Goal: Task Accomplishment & Management: Manage account settings

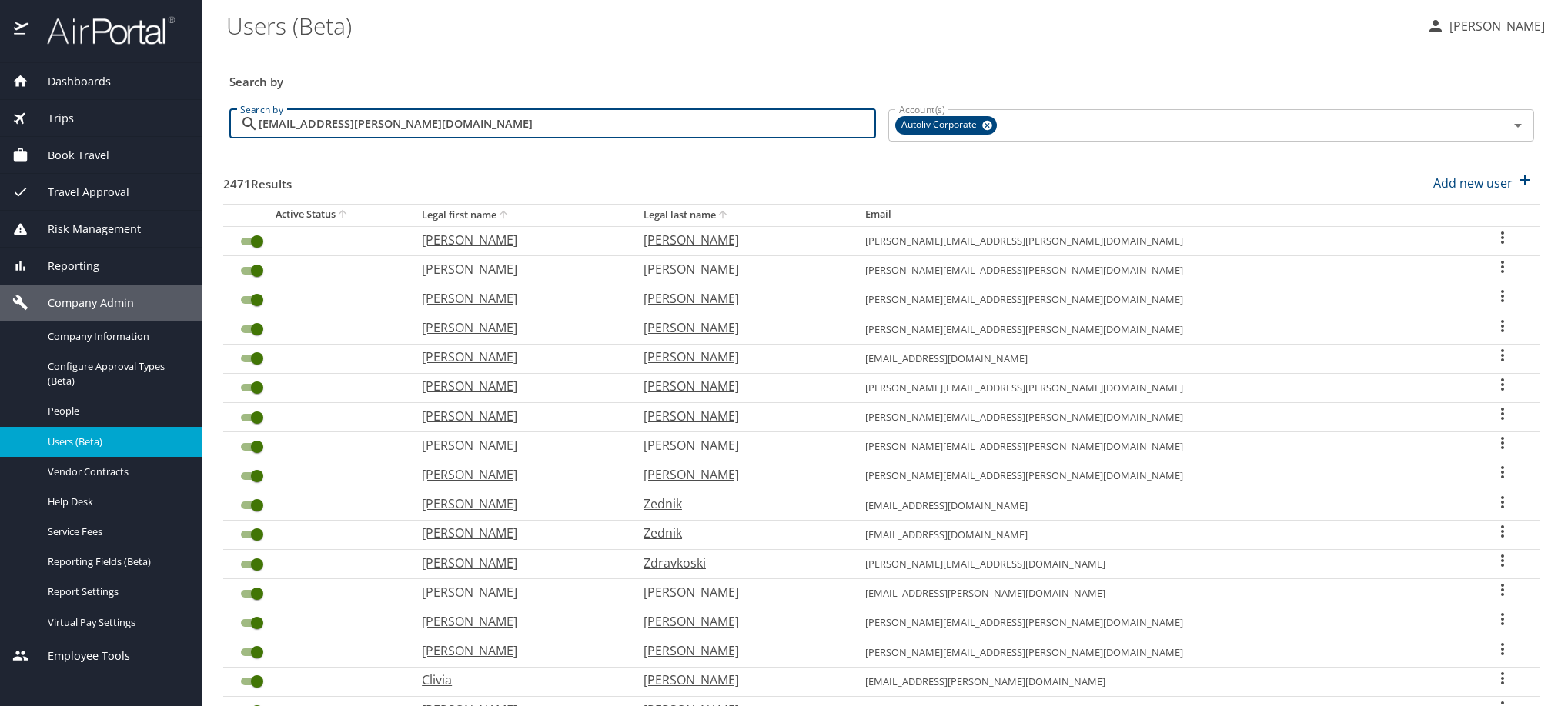
scroll to position [70, 0]
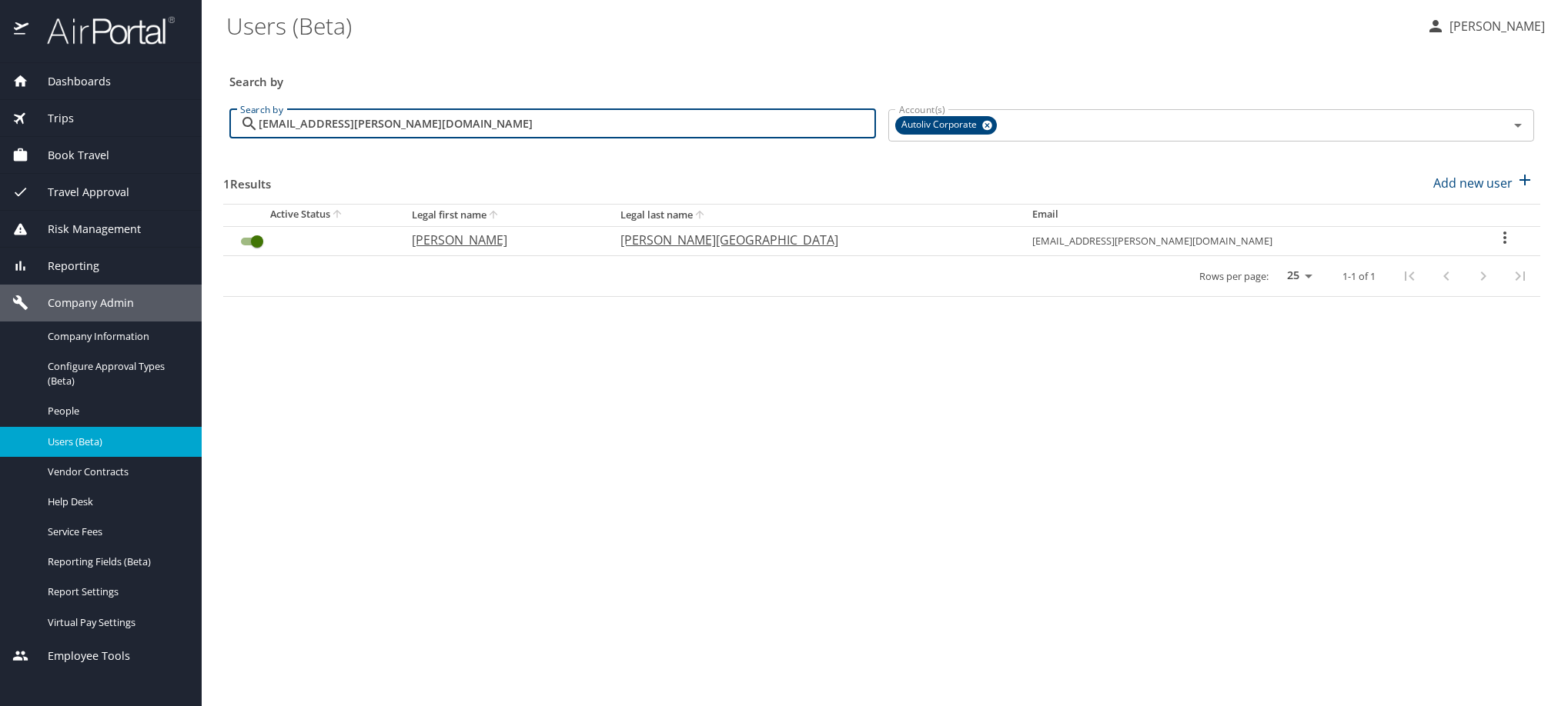
type input "[EMAIL_ADDRESS][PERSON_NAME][DOMAIN_NAME]"
click at [1495, 247] on icon "User Search Table" at bounding box center [1504, 237] width 18 height 18
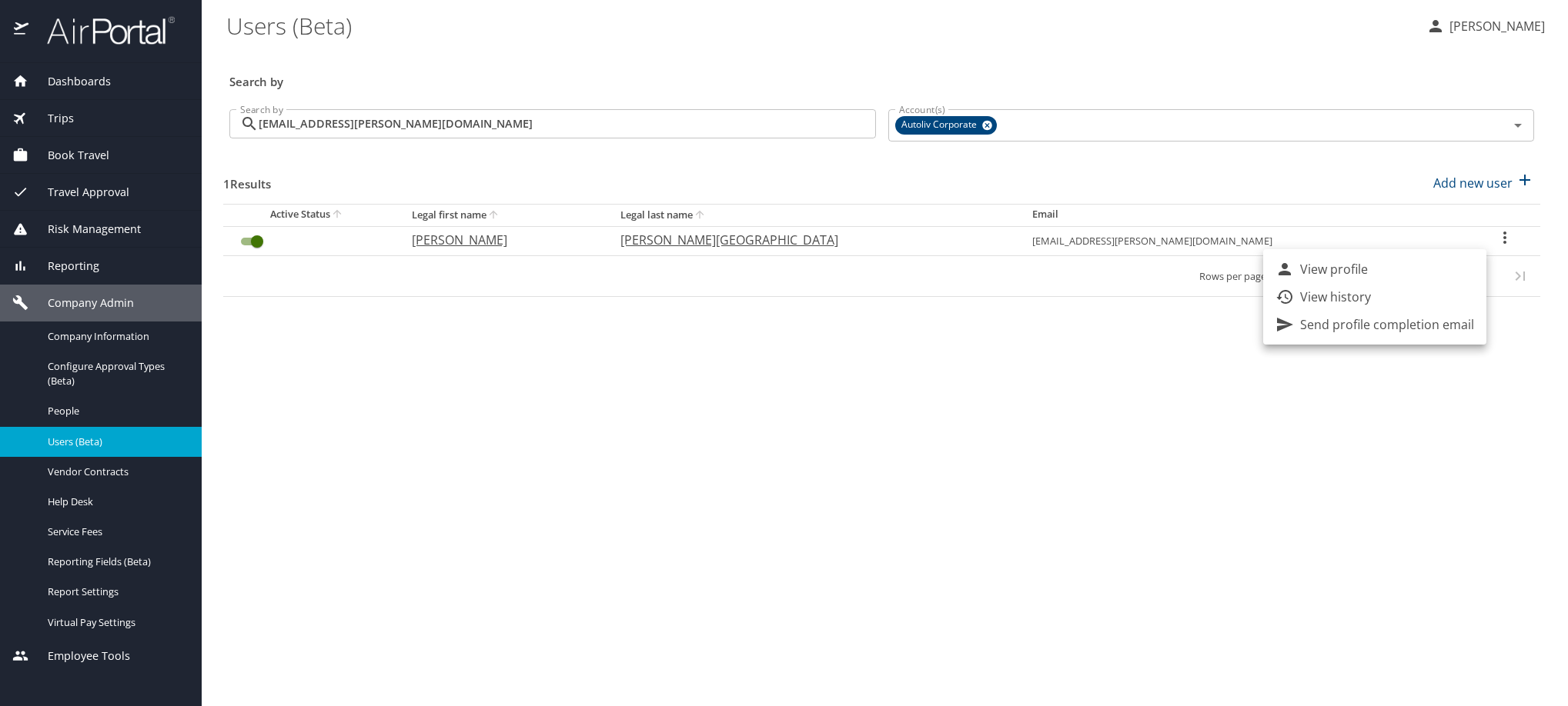
click at [1432, 266] on li "View profile" at bounding box center [1375, 269] width 223 height 28
select select "US"
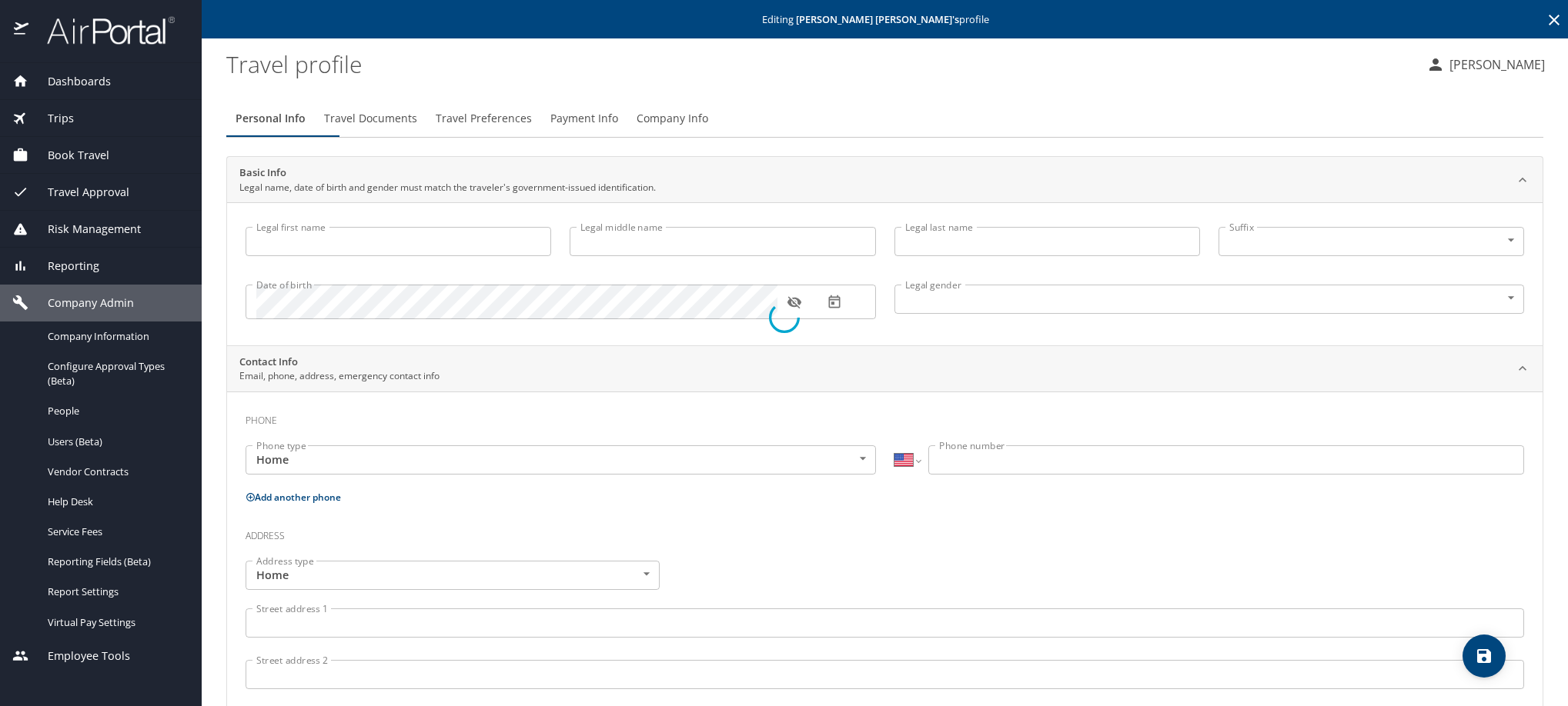
type input "[PERSON_NAME]"
type input "[PERSON_NAME][GEOGRAPHIC_DATA]"
type input "[DEMOGRAPHIC_DATA]"
select select "TH"
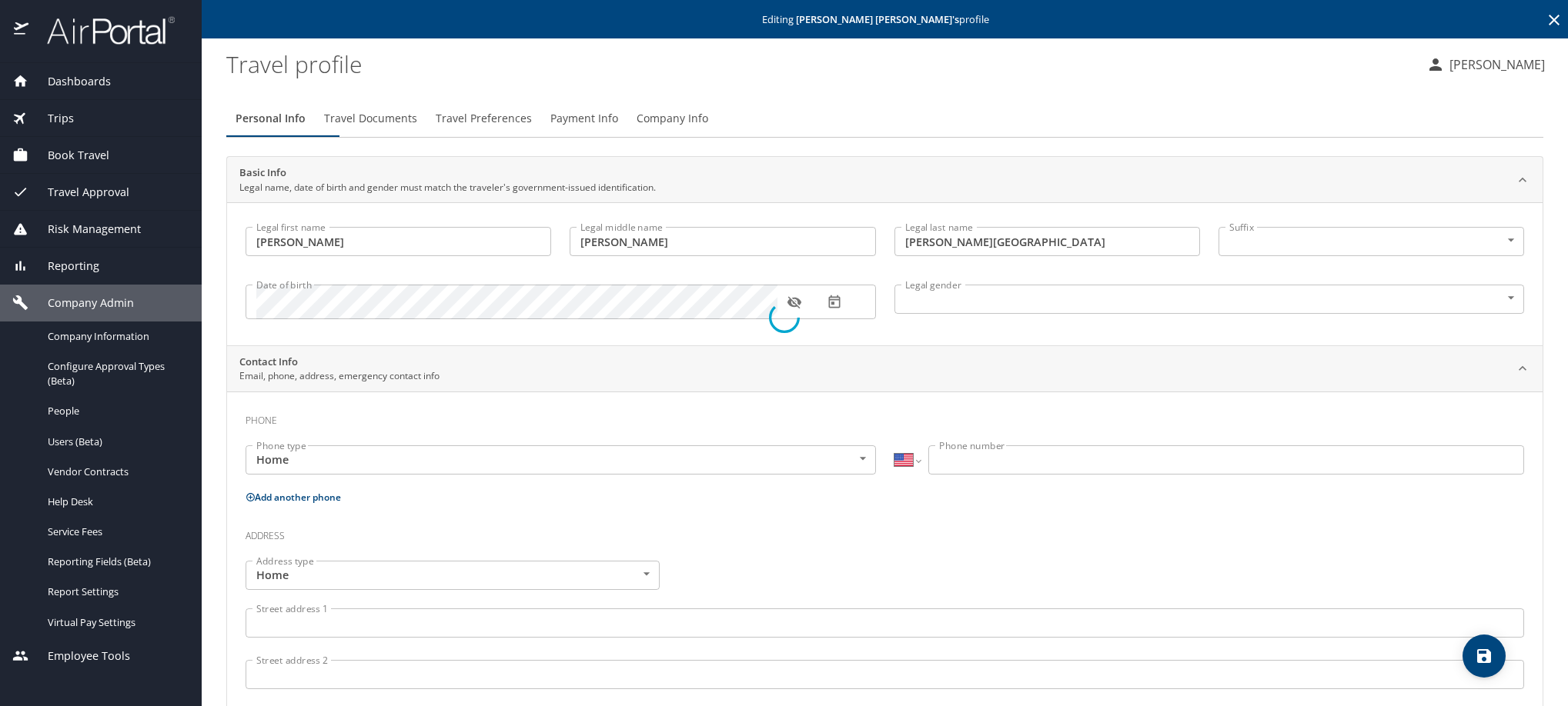
select select "TH"
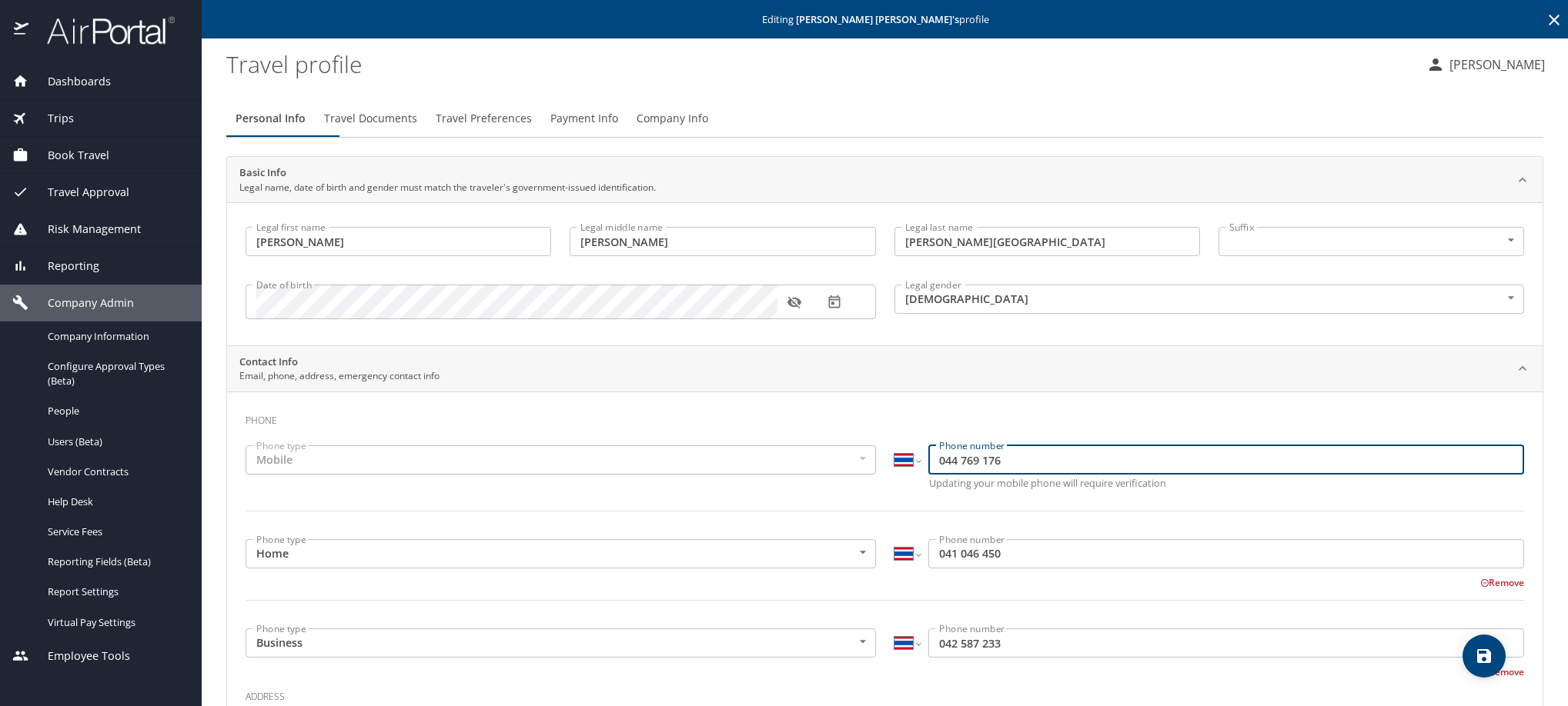
drag, startPoint x: 1090, startPoint y: 494, endPoint x: 878, endPoint y: 485, distance: 212.2
click at [885, 485] on div "International [GEOGRAPHIC_DATA] [GEOGRAPHIC_DATA] [GEOGRAPHIC_DATA] [GEOGRAPHIC…" at bounding box center [1209, 469] width 649 height 66
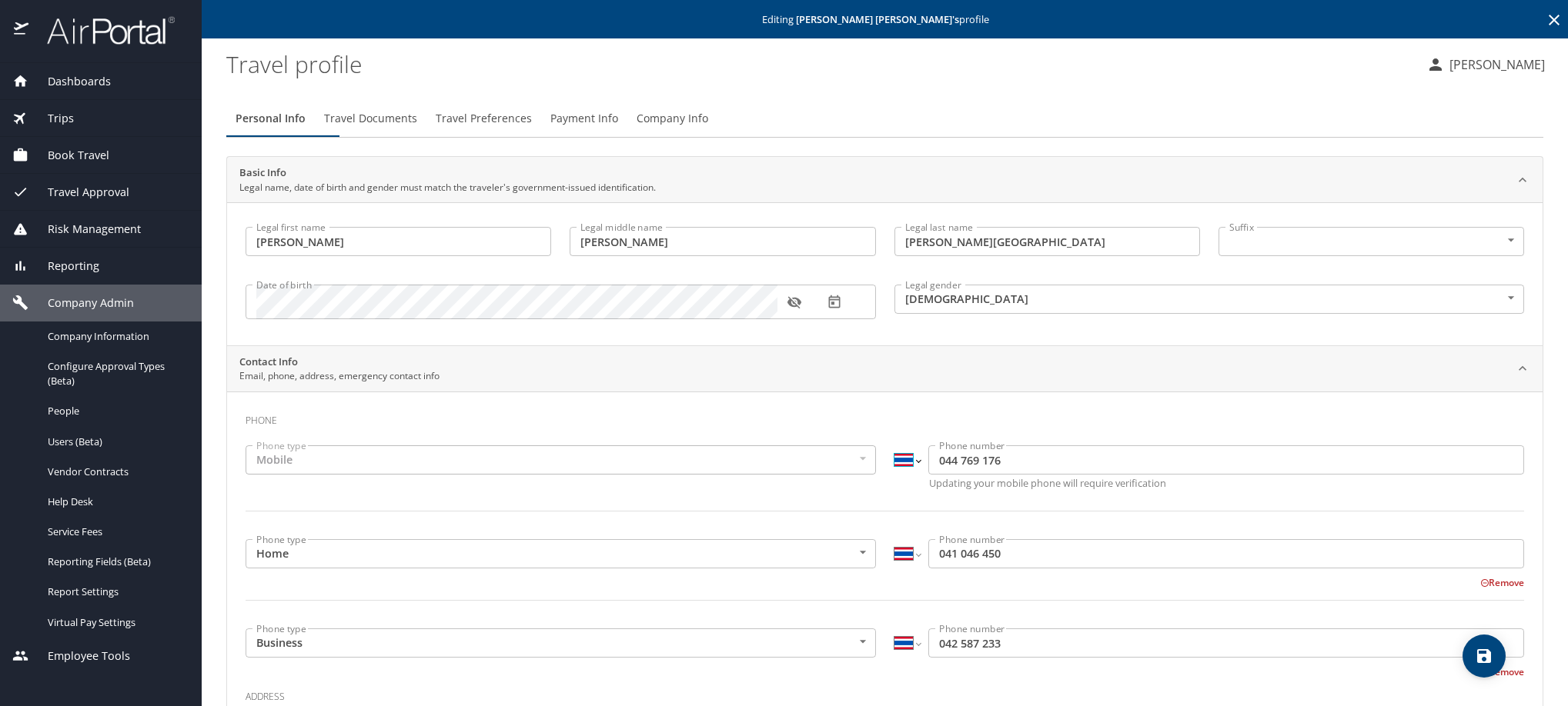
click at [895, 475] on select "International [GEOGRAPHIC_DATA] [GEOGRAPHIC_DATA] [GEOGRAPHIC_DATA] [GEOGRAPHIC…" at bounding box center [907, 460] width 26 height 29
select select "MX"
click at [895, 466] on select "International [GEOGRAPHIC_DATA] [GEOGRAPHIC_DATA] [GEOGRAPHIC_DATA] [GEOGRAPHIC…" at bounding box center [907, 460] width 26 height 29
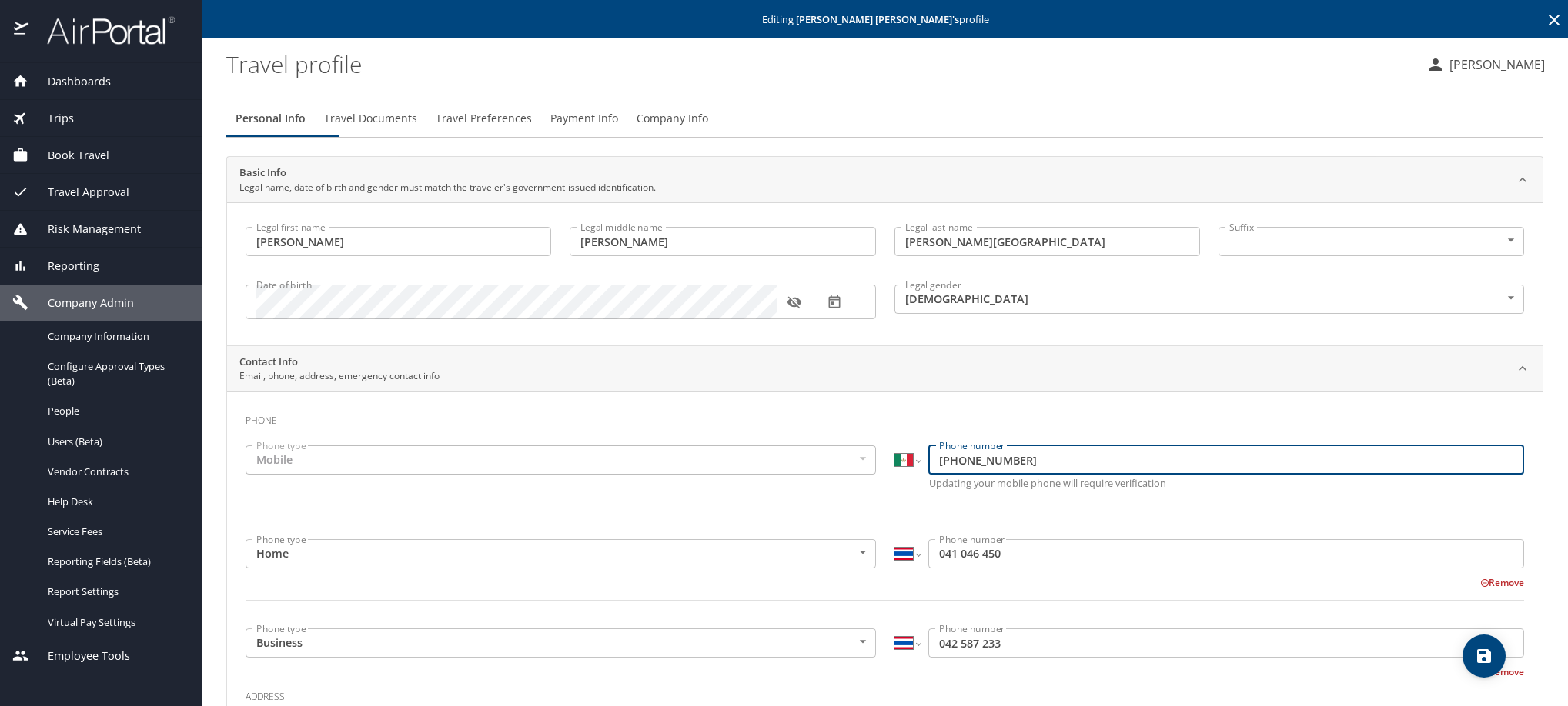
type input "[PHONE_NUMBER]"
click at [899, 569] on select "International [GEOGRAPHIC_DATA] [GEOGRAPHIC_DATA] [GEOGRAPHIC_DATA] [GEOGRAPHIC…" at bounding box center [907, 554] width 26 height 29
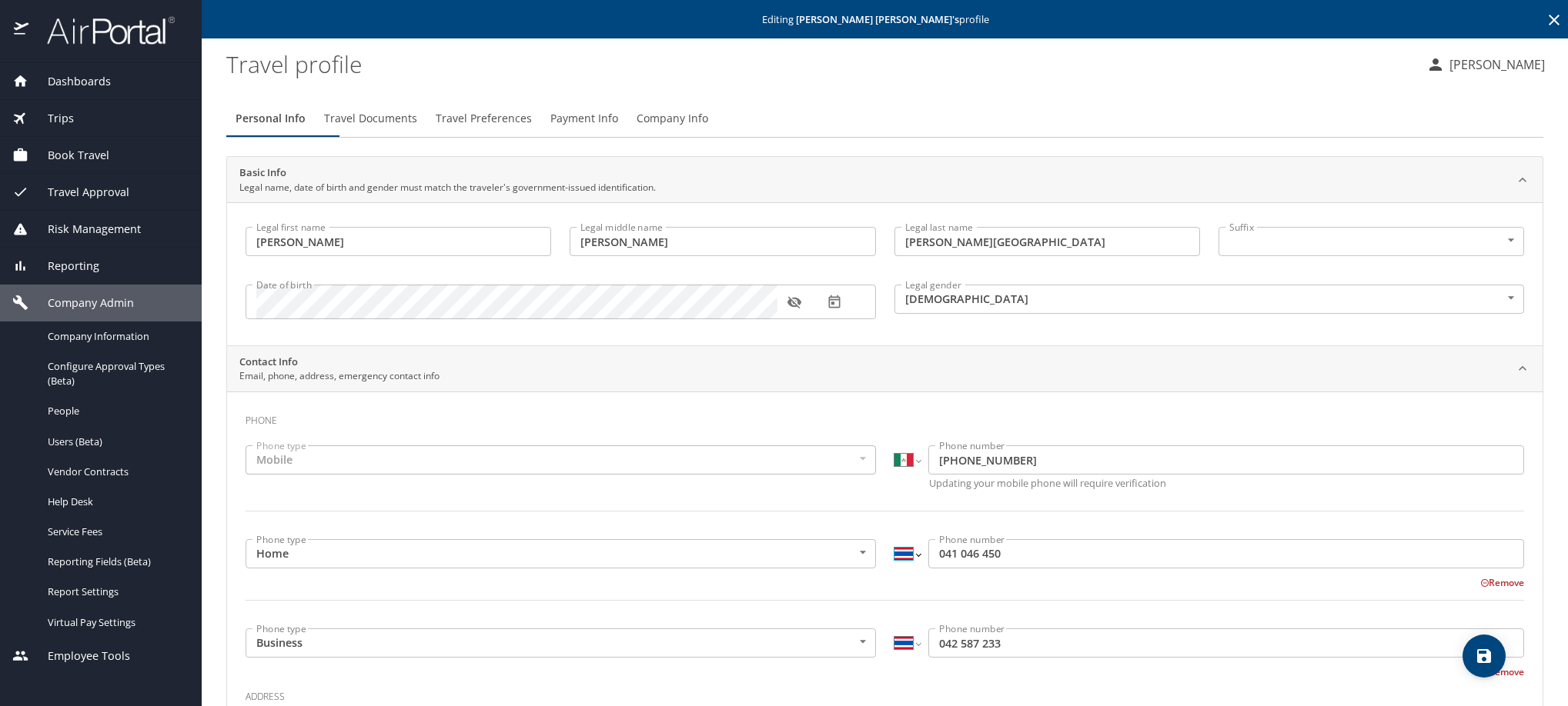
select select "MX"
click at [895, 569] on select "International [GEOGRAPHIC_DATA] [GEOGRAPHIC_DATA] [GEOGRAPHIC_DATA] [GEOGRAPHIC…" at bounding box center [907, 554] width 26 height 29
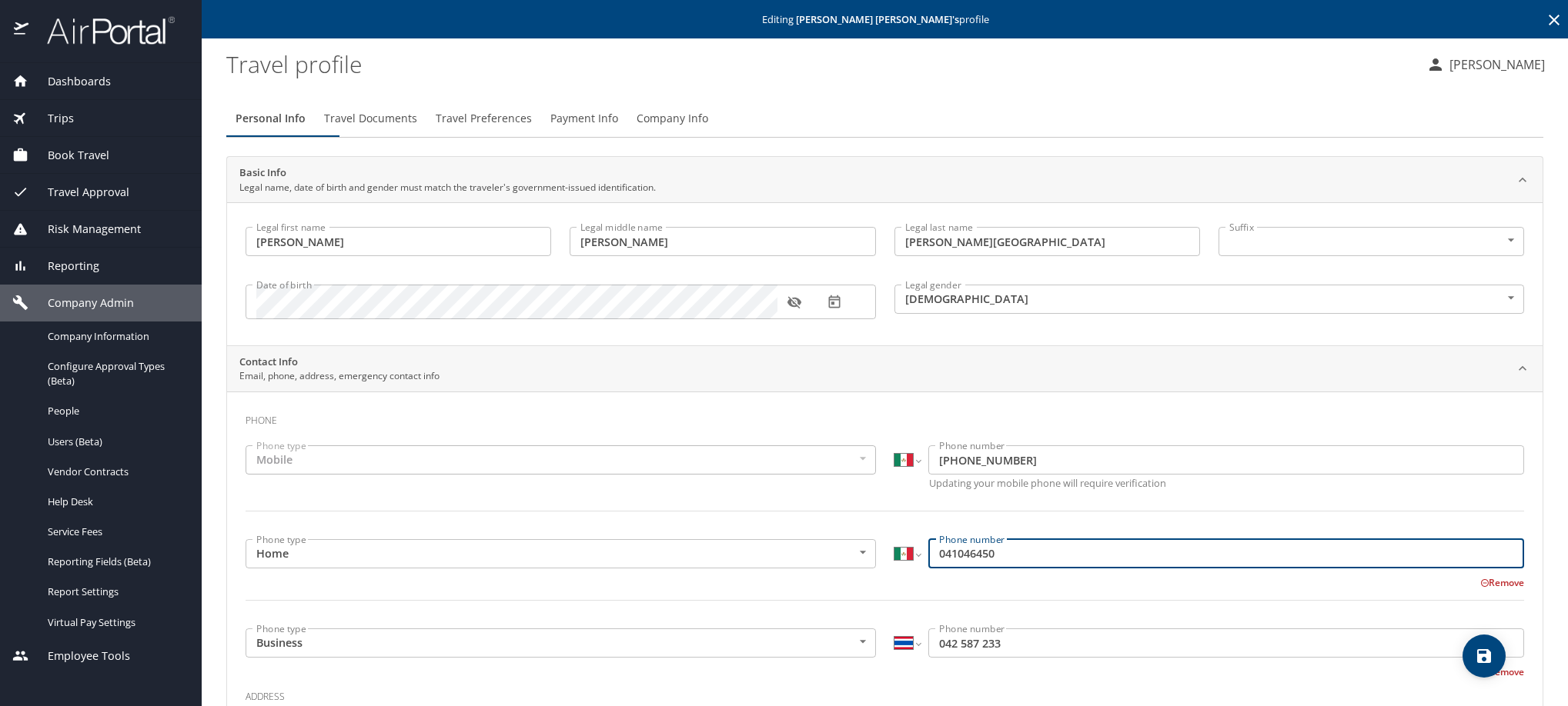
click at [948, 569] on input "041046450" at bounding box center [1227, 554] width 596 height 29
type input "664 104 6450"
click at [895, 658] on select "International [GEOGRAPHIC_DATA] [GEOGRAPHIC_DATA] [GEOGRAPHIC_DATA] [GEOGRAPHIC…" at bounding box center [907, 643] width 26 height 29
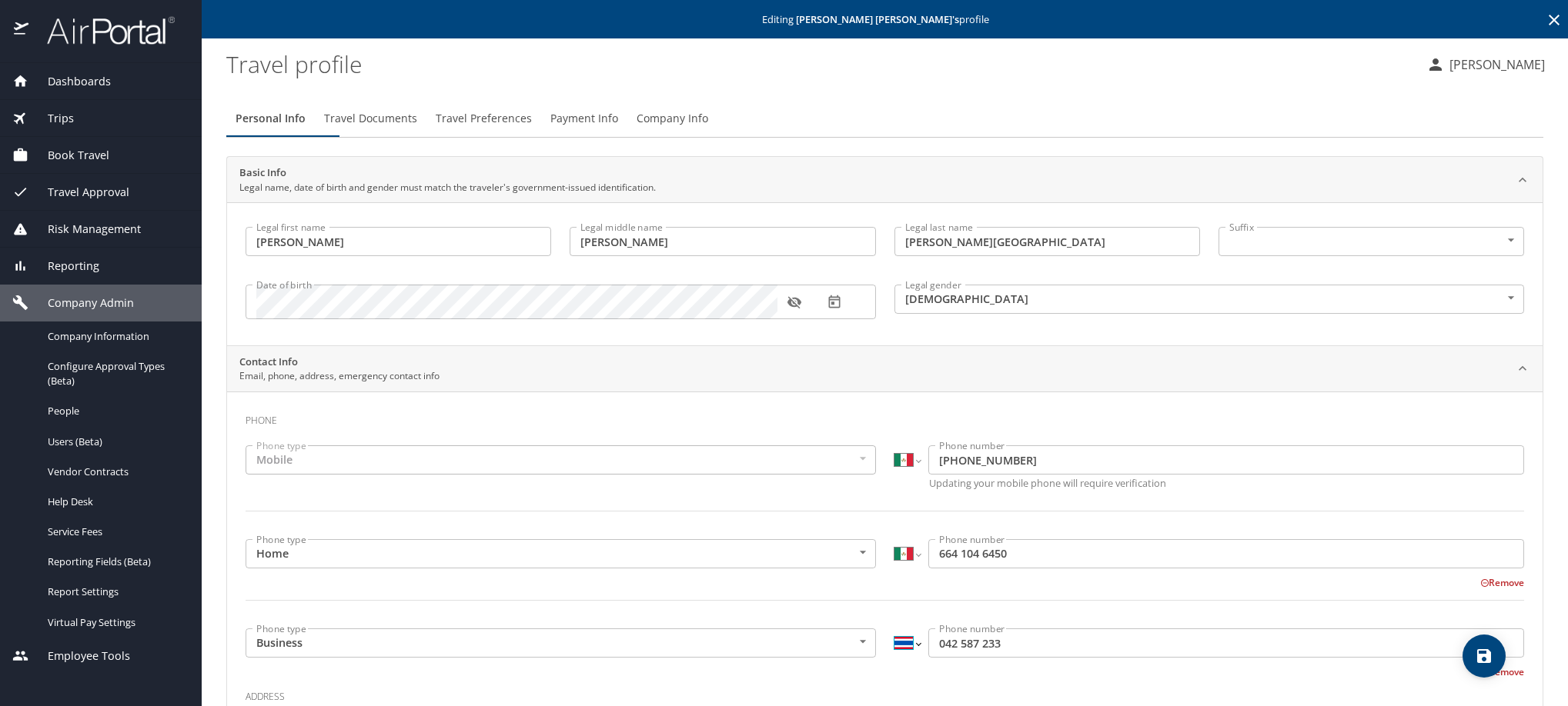
select select "MX"
click at [895, 658] on select "International [GEOGRAPHIC_DATA] [GEOGRAPHIC_DATA] [GEOGRAPHIC_DATA] [GEOGRAPHIC…" at bounding box center [907, 643] width 26 height 29
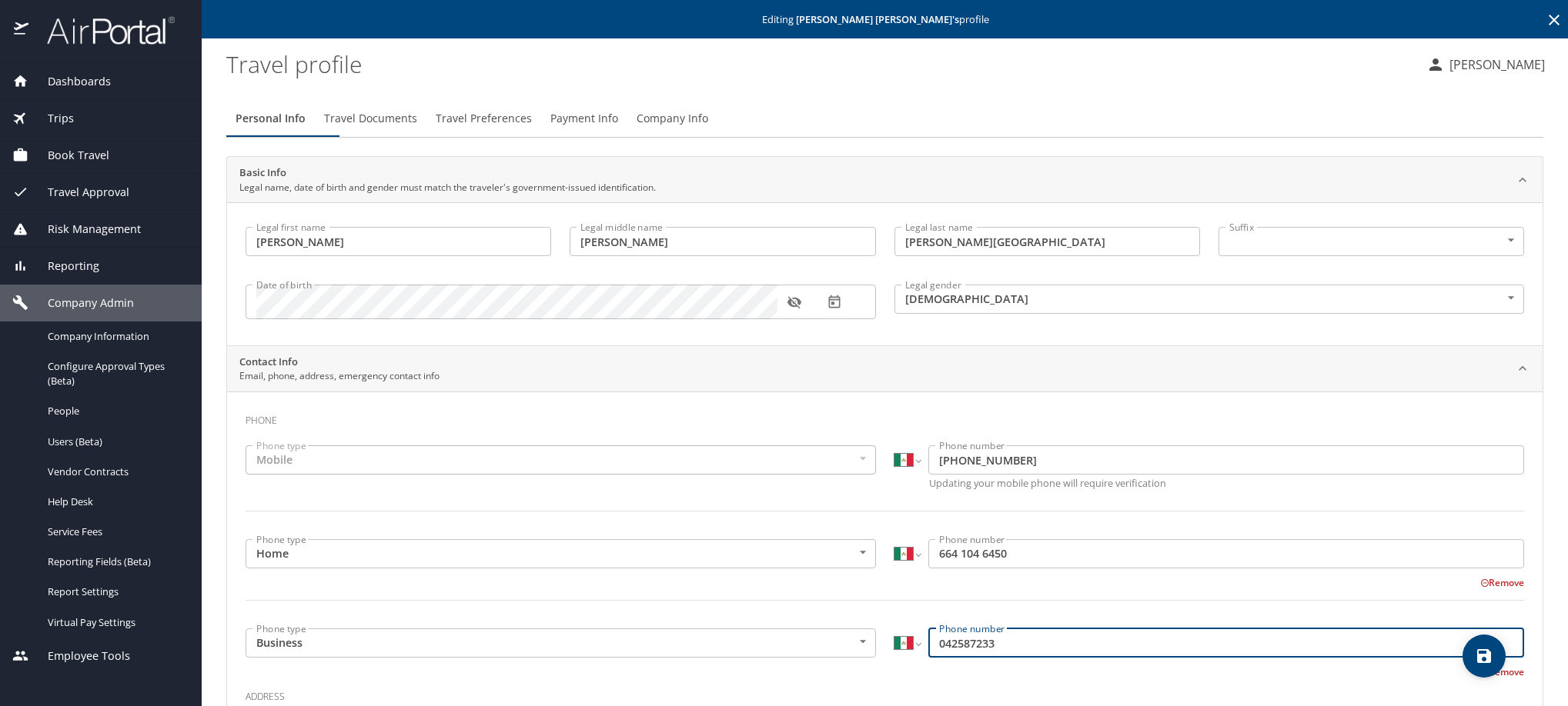
click at [947, 658] on input "042587233" at bounding box center [1227, 643] width 596 height 29
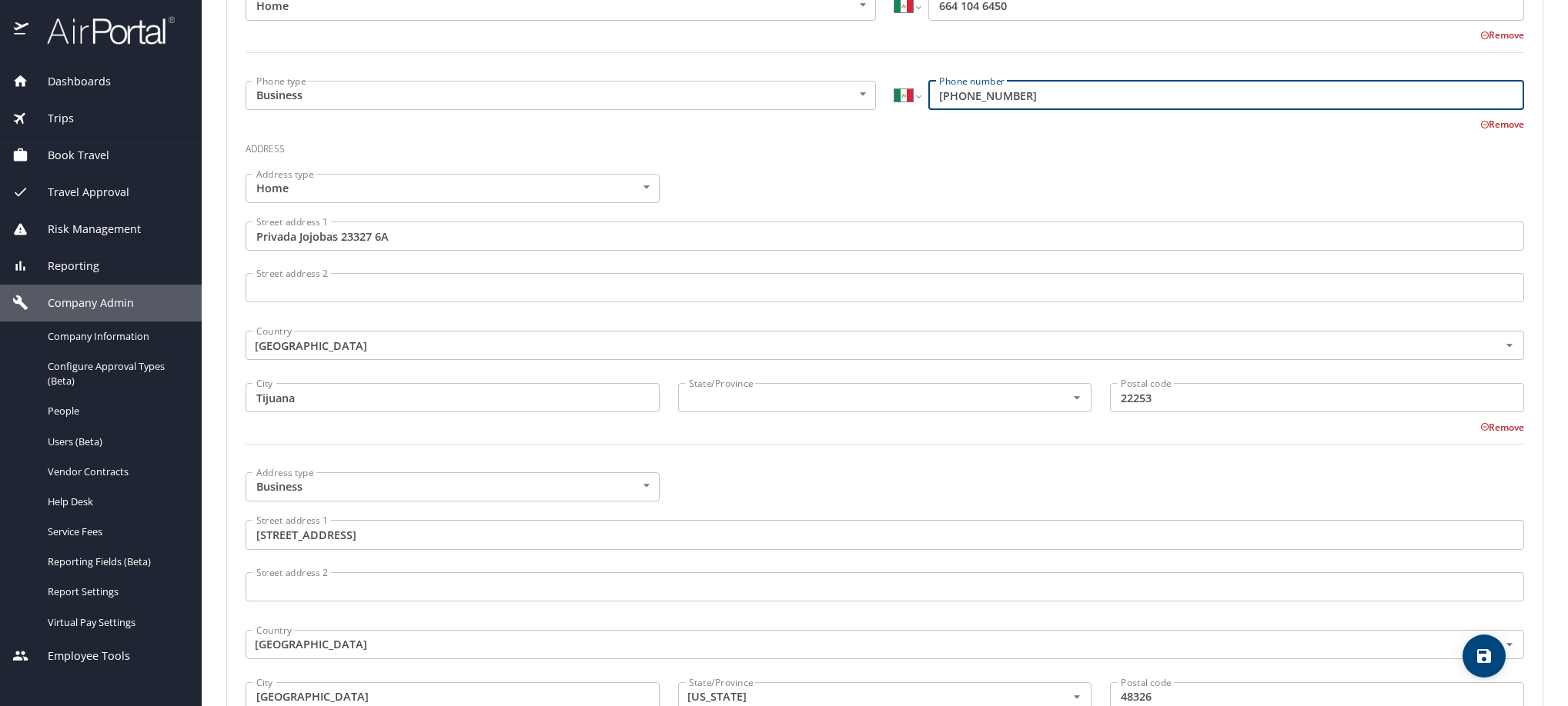
scroll to position [691, 0]
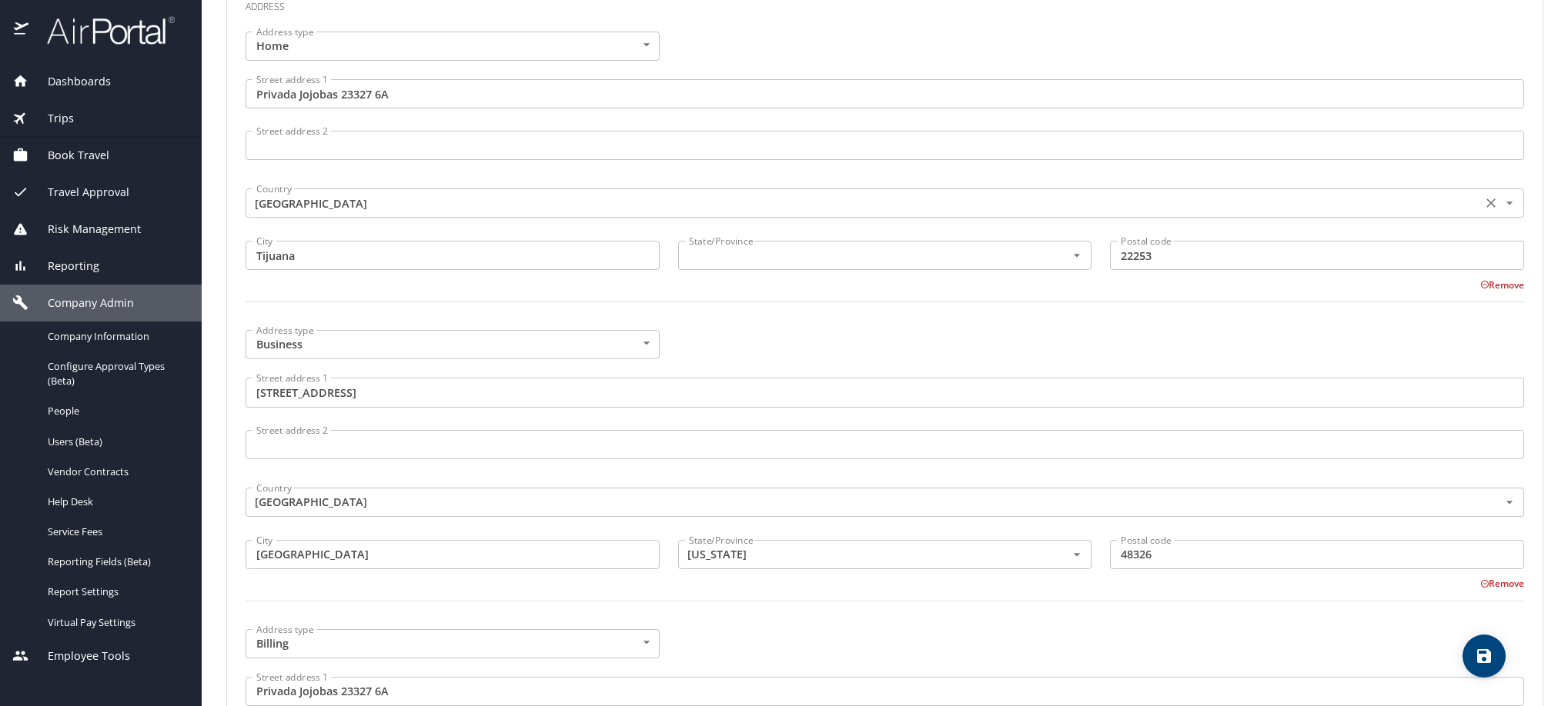
type input "[PHONE_NUMBER]"
click at [552, 213] on input "[GEOGRAPHIC_DATA]" at bounding box center [862, 203] width 1224 height 20
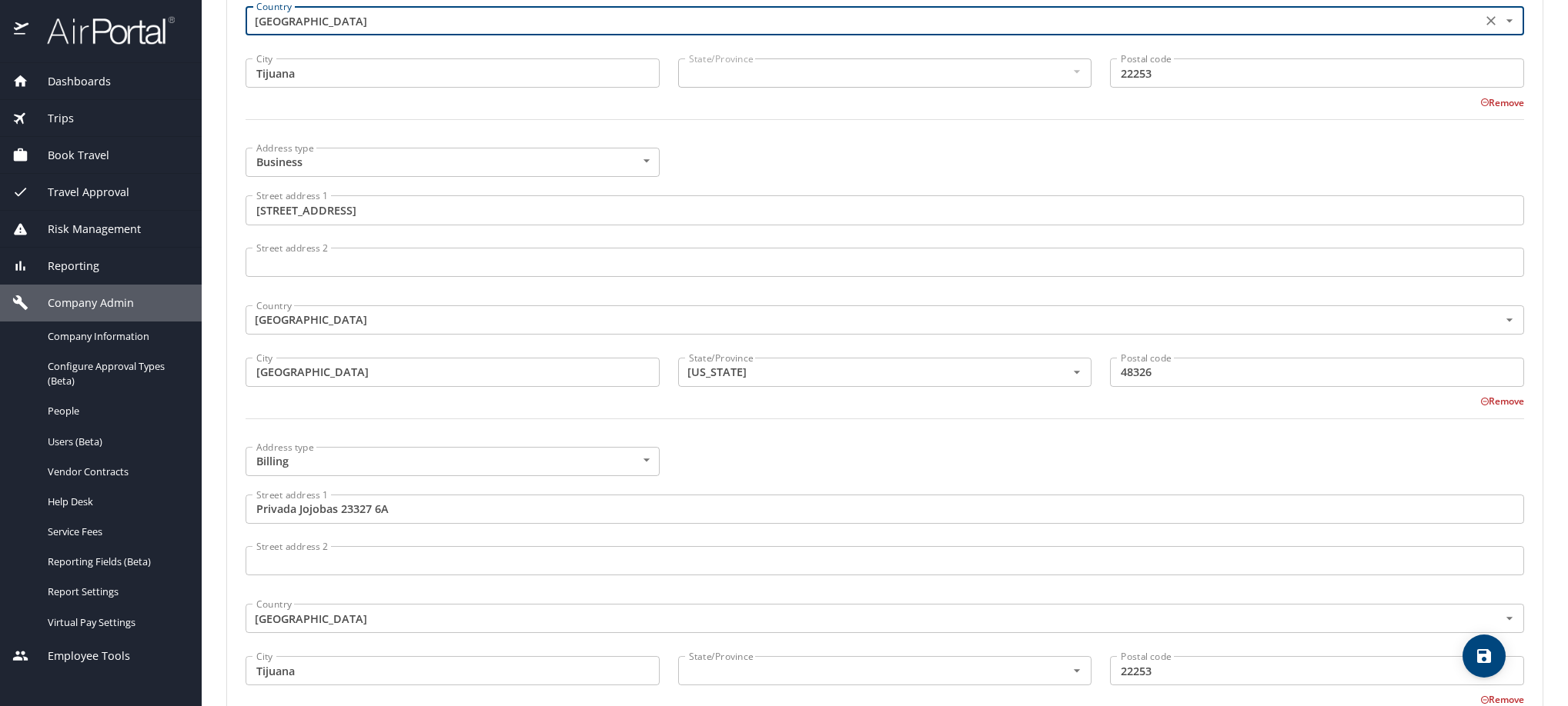
scroll to position [1207, 0]
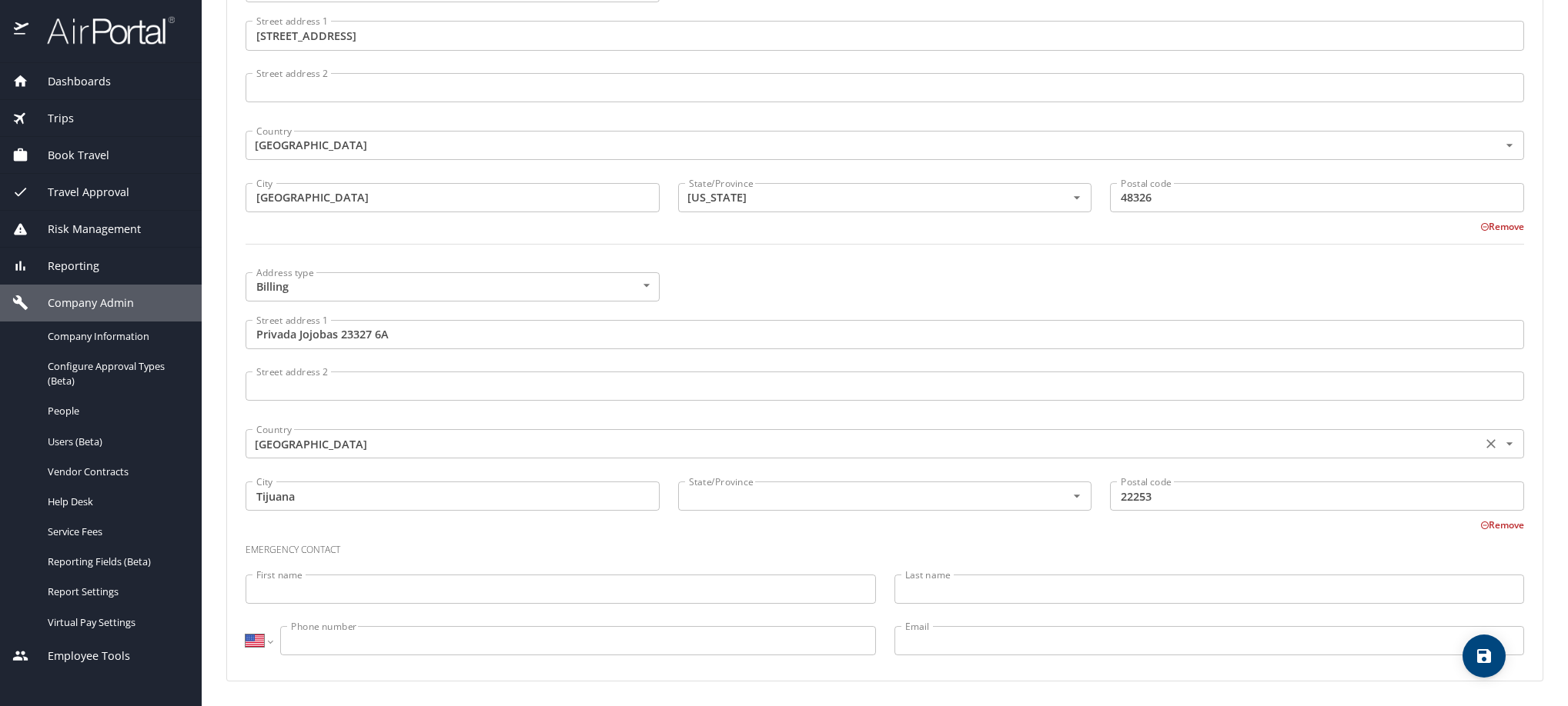
type input "[GEOGRAPHIC_DATA]"
click at [527, 434] on input "[GEOGRAPHIC_DATA]" at bounding box center [862, 444] width 1224 height 20
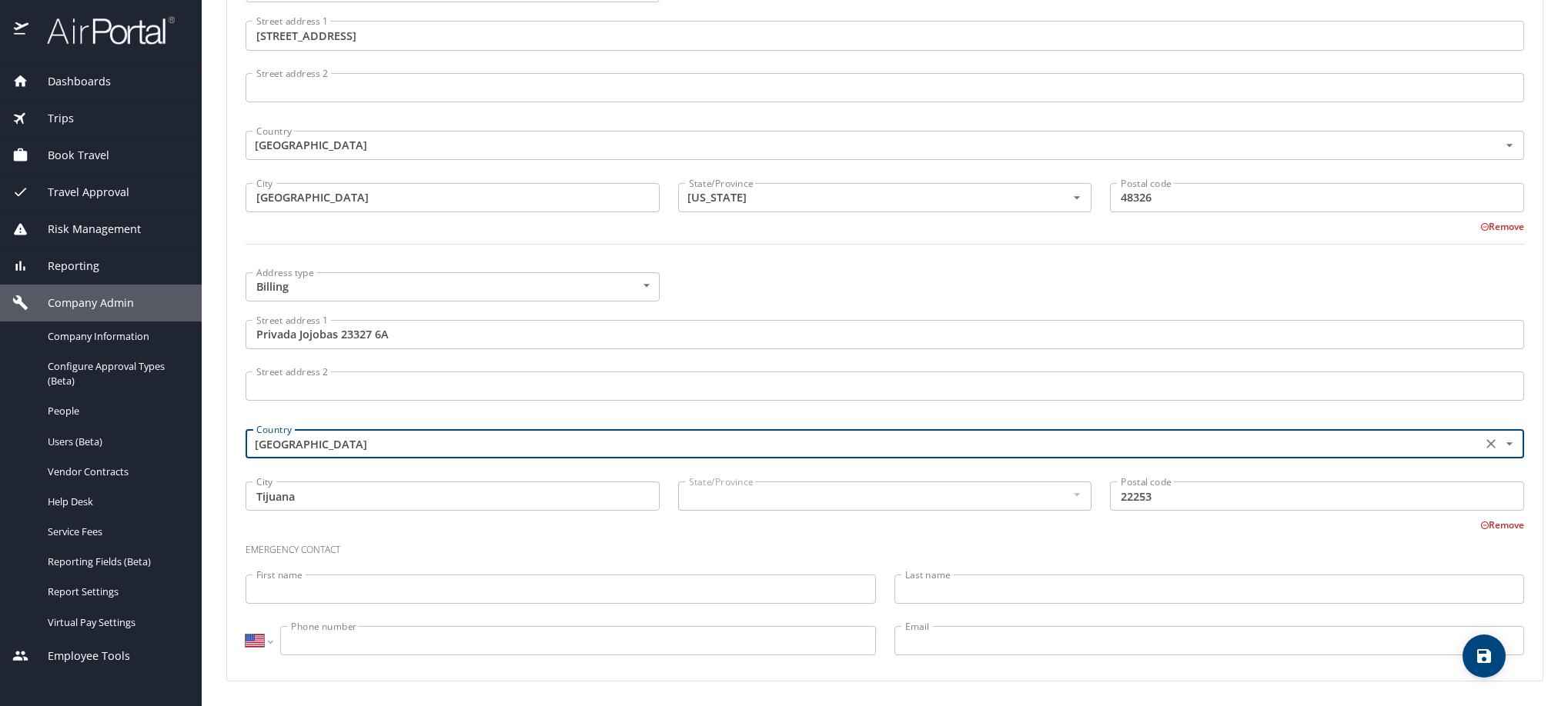
type input "[GEOGRAPHIC_DATA]"
click at [1487, 657] on icon "save" at bounding box center [1484, 657] width 14 height 14
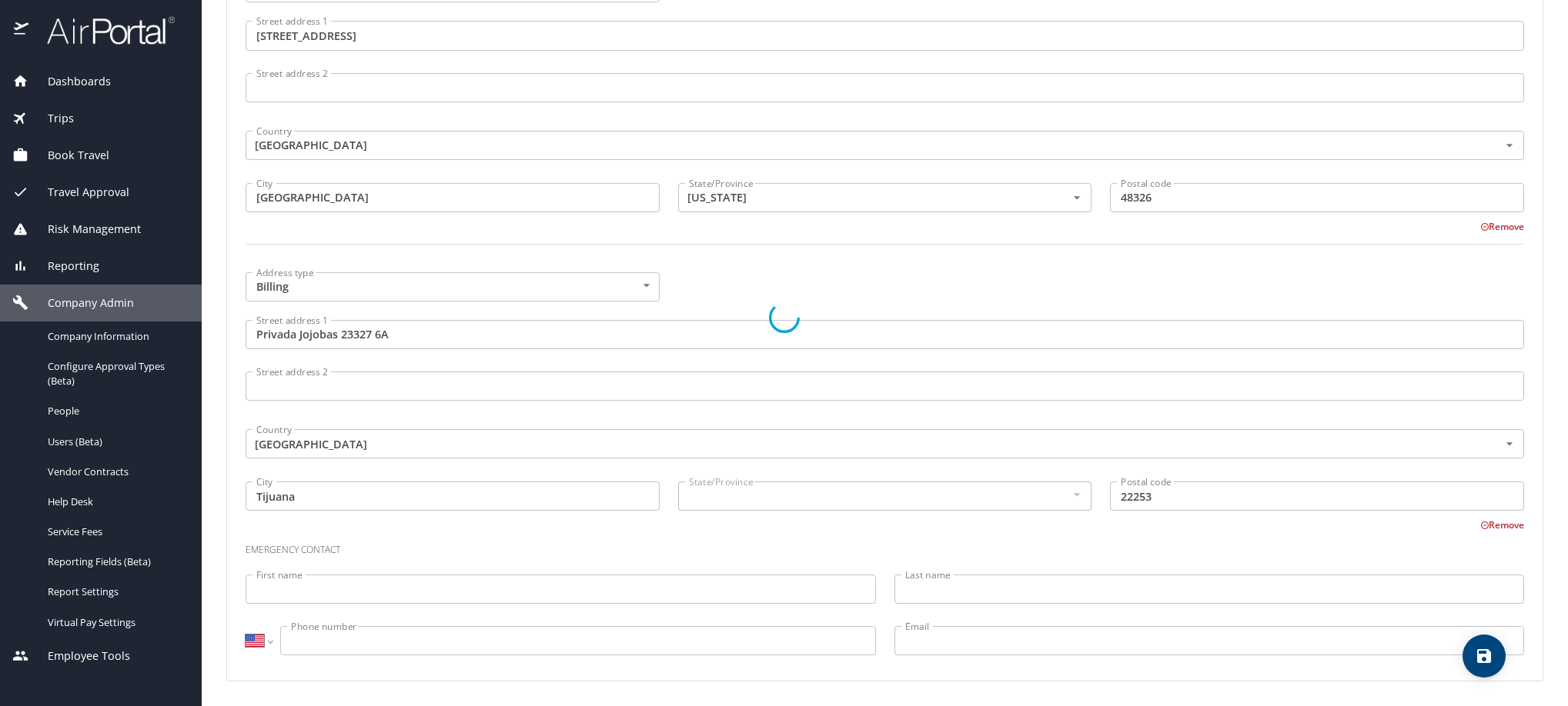
select select "MX"
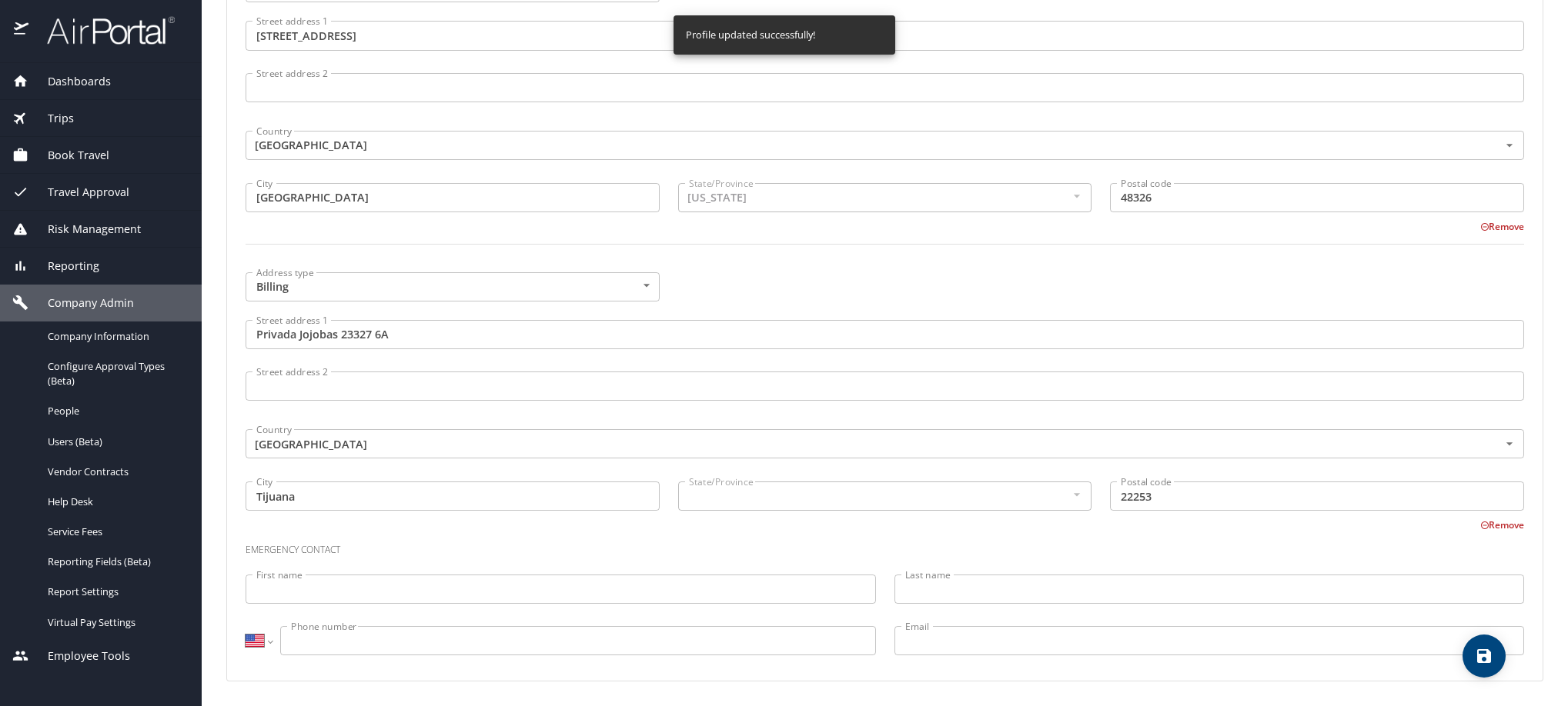
select select "MX"
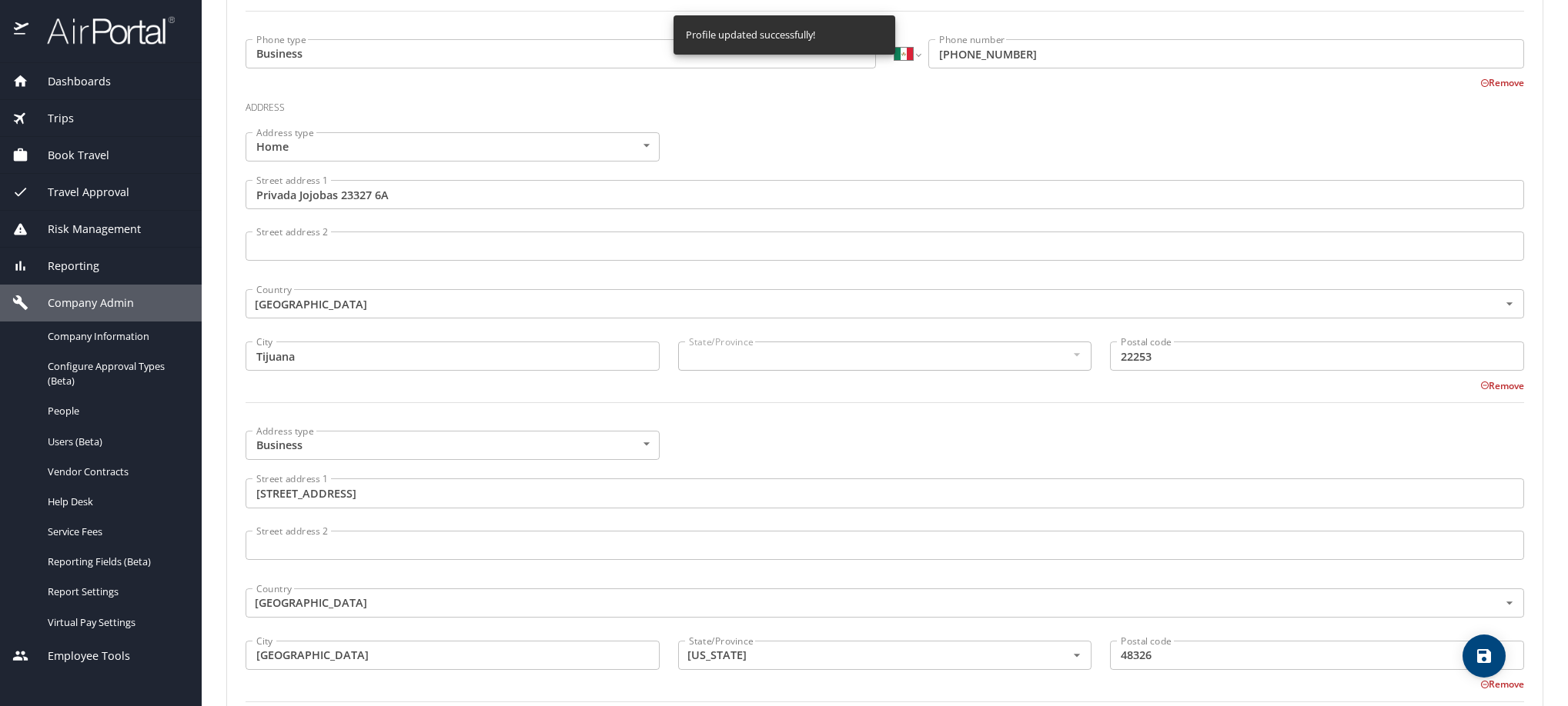
scroll to position [0, 0]
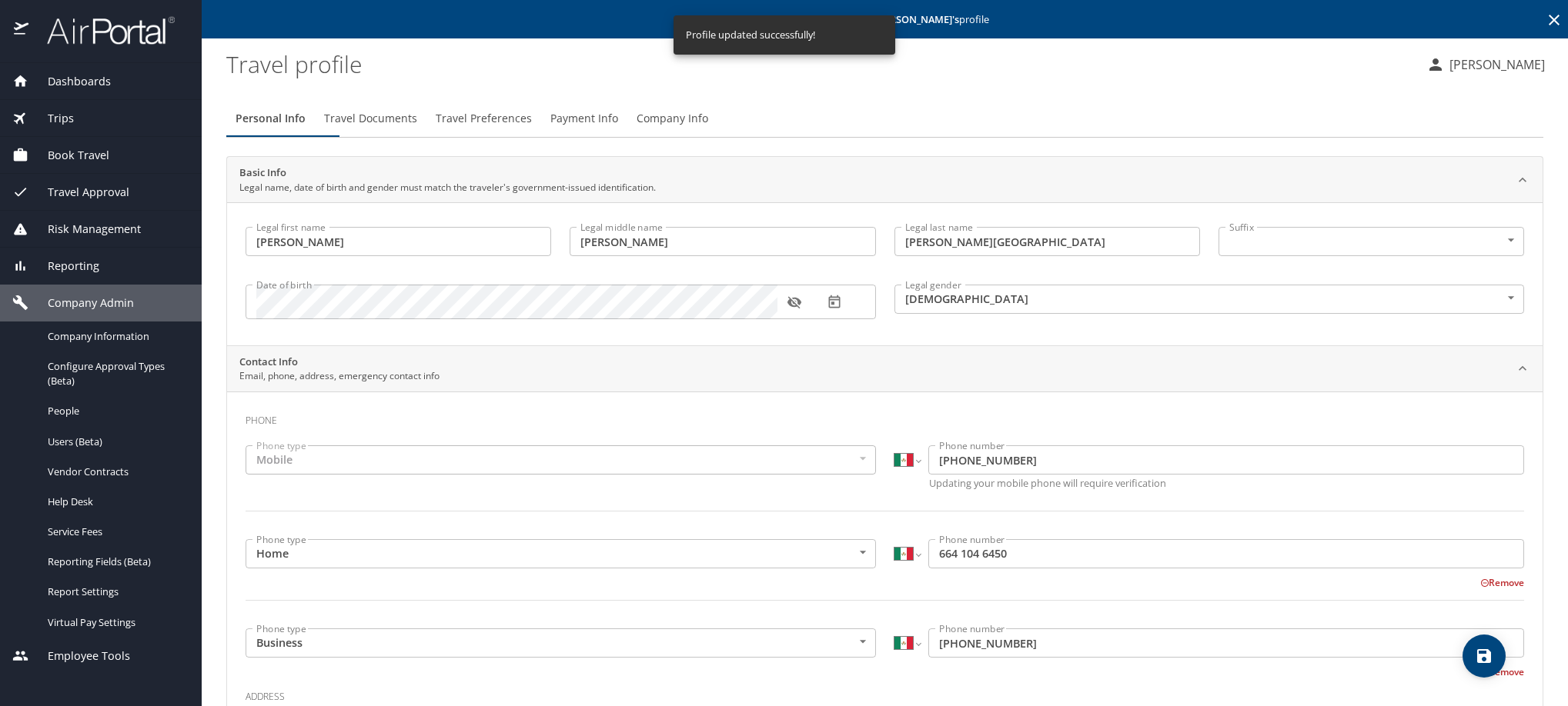
click at [618, 129] on span "Payment Info" at bounding box center [584, 119] width 68 height 19
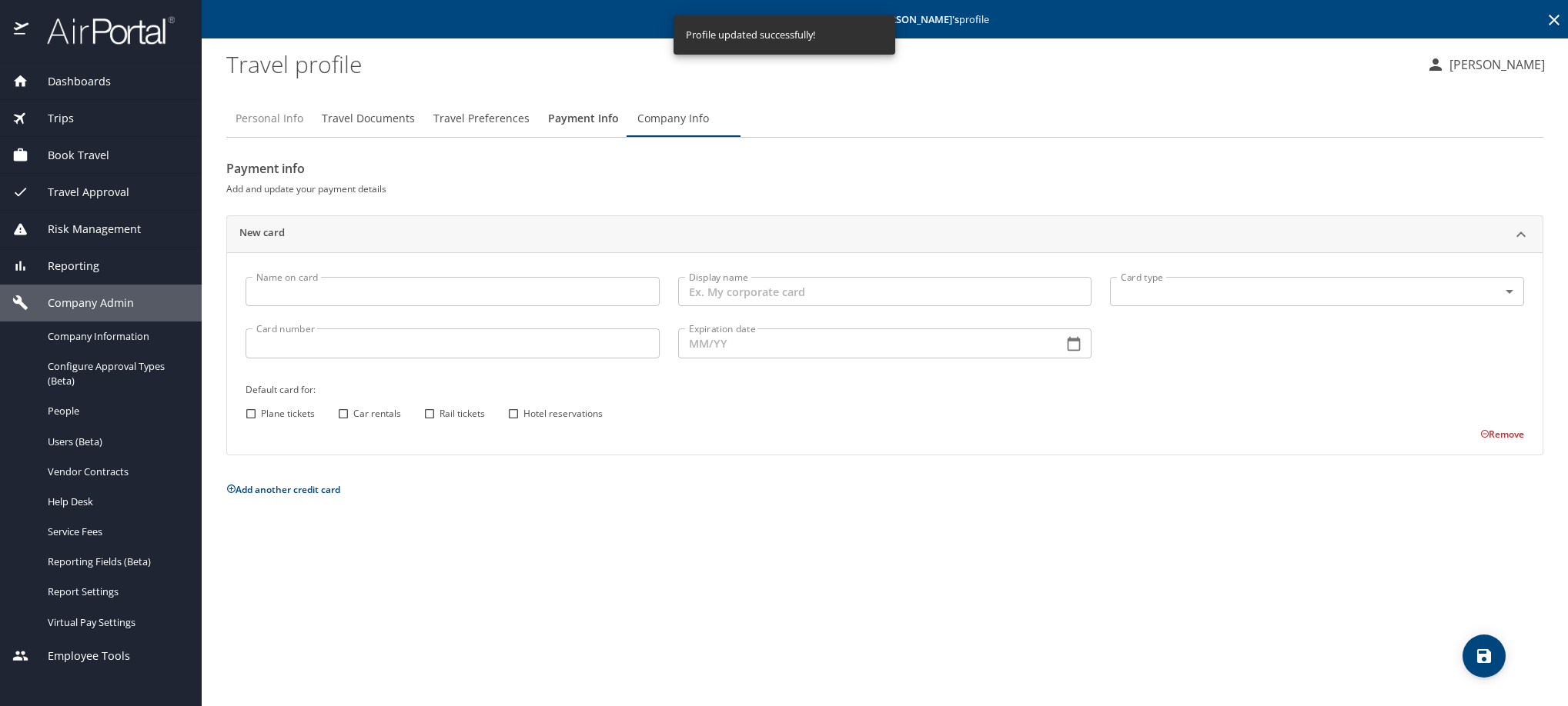
click at [246, 129] on span "Personal Info" at bounding box center [269, 119] width 68 height 19
select select "MX"
select select "US"
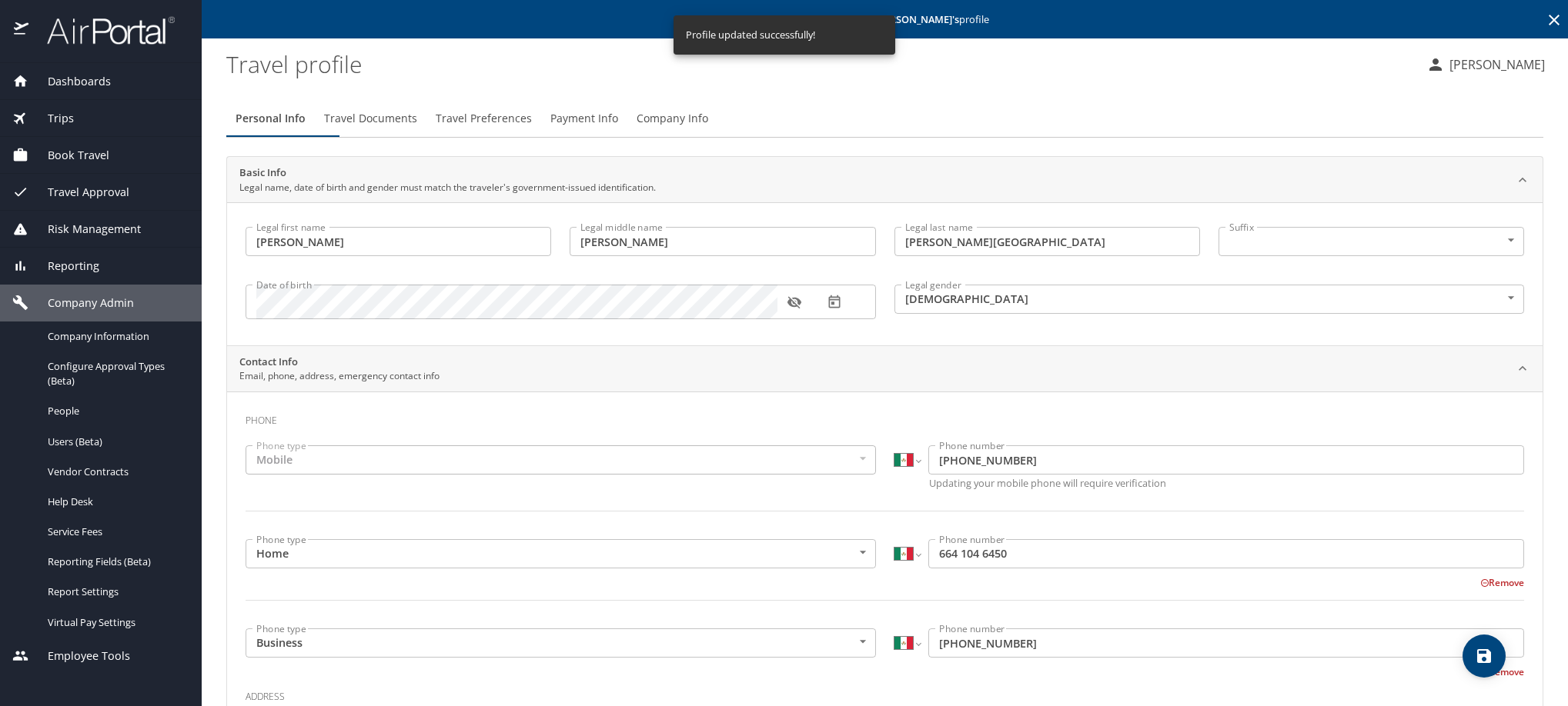
click at [1549, 23] on icon at bounding box center [1553, 19] width 11 height 11
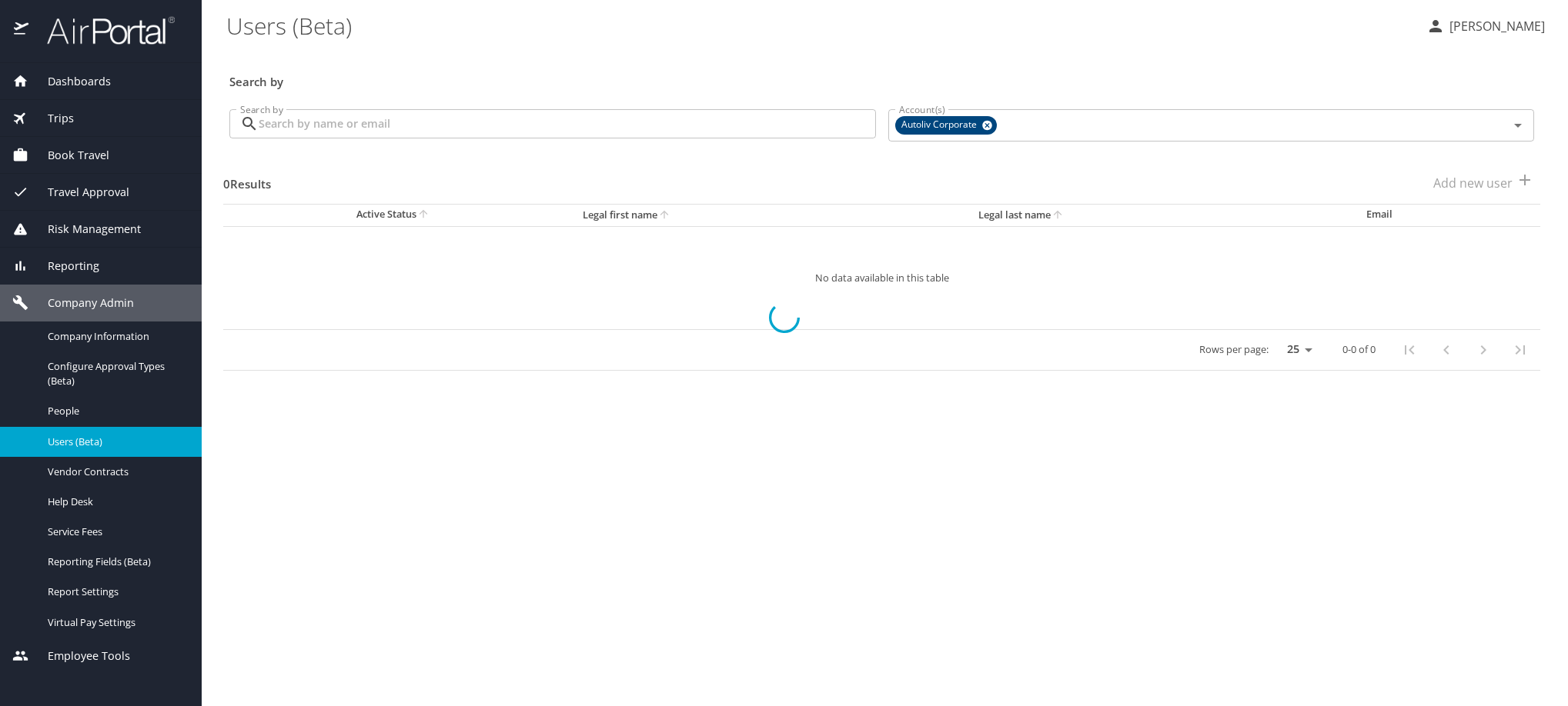
click at [539, 138] on input "Search by" at bounding box center [567, 124] width 617 height 29
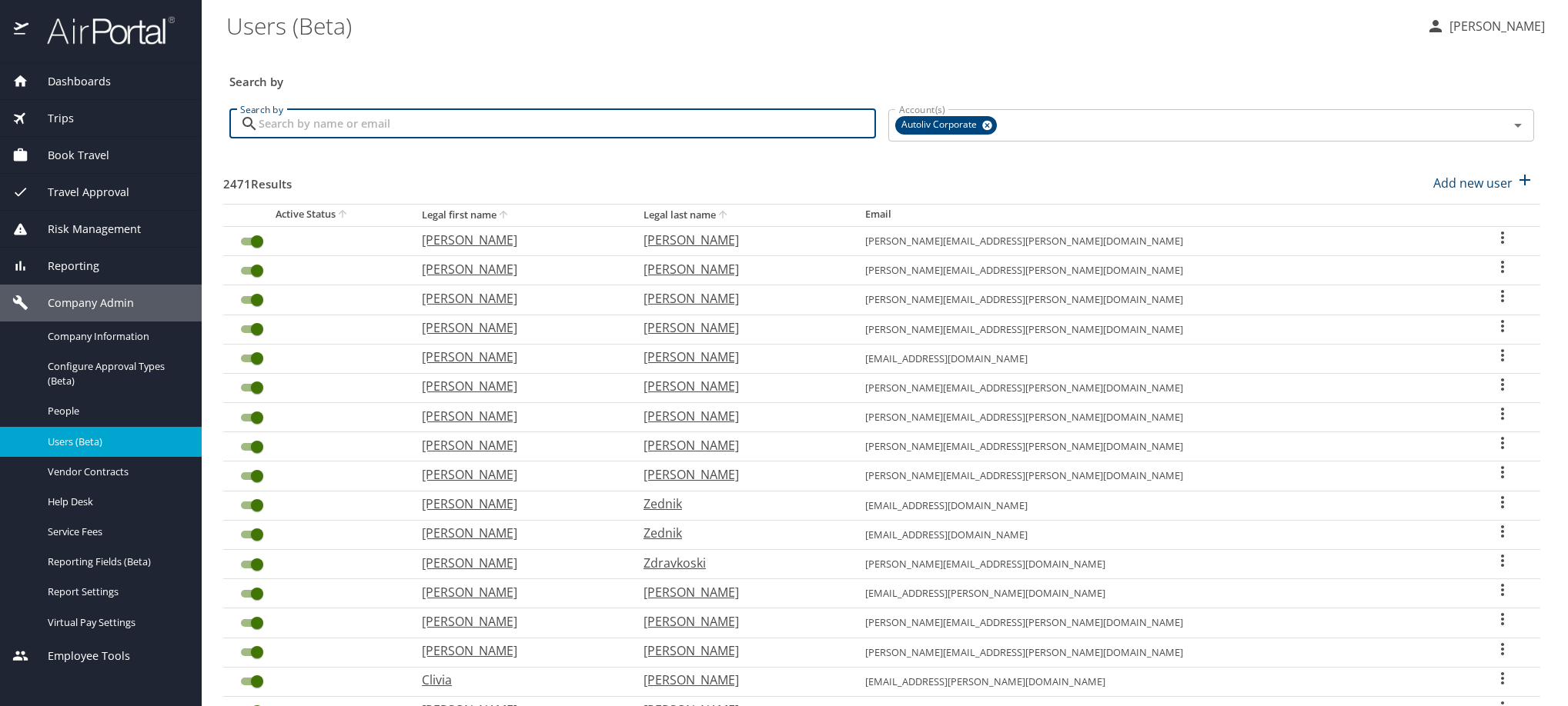
click at [539, 138] on input "Search by" at bounding box center [567, 124] width 617 height 29
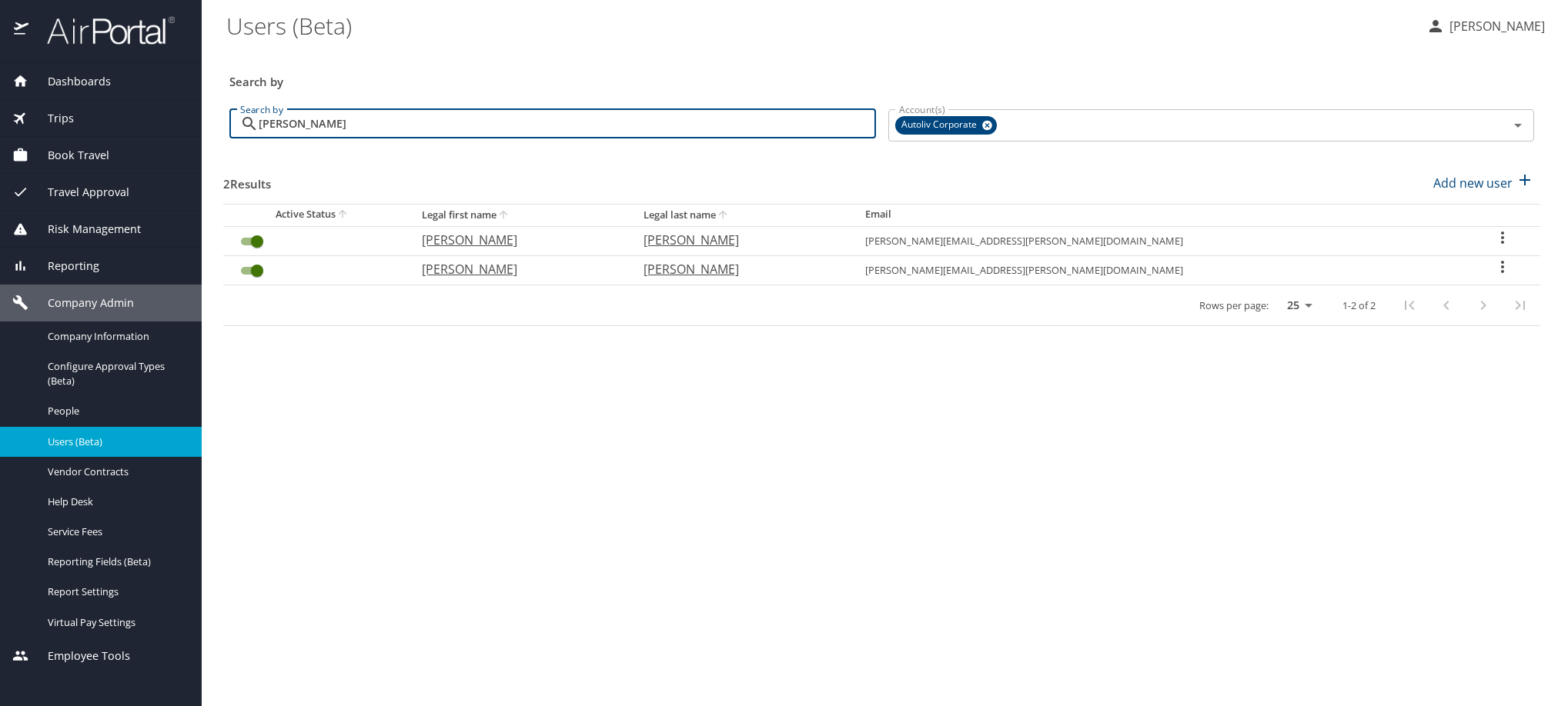
type input "[PERSON_NAME]"
click at [1494, 277] on icon "User Search Table" at bounding box center [1502, 267] width 18 height 18
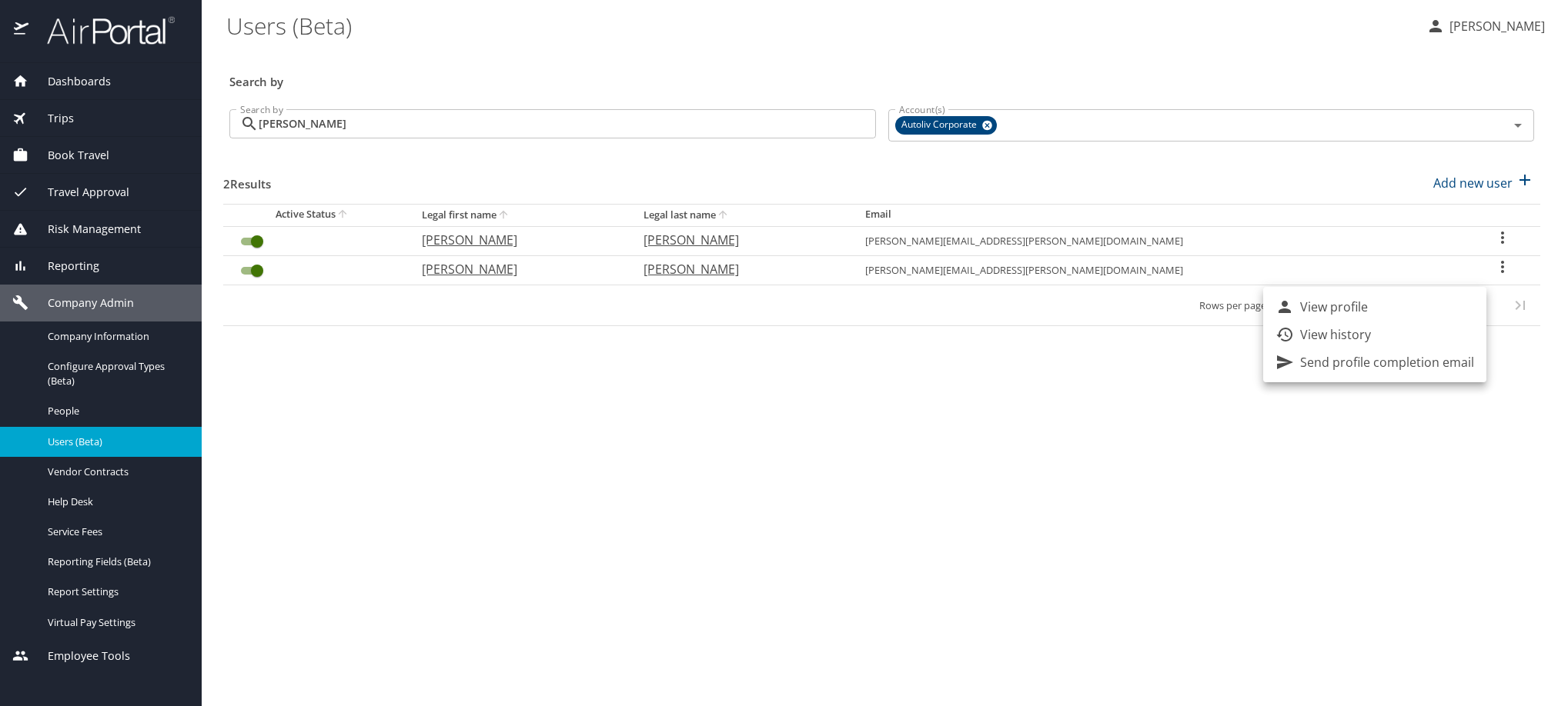
click at [1455, 307] on li "View profile" at bounding box center [1375, 307] width 223 height 28
select select "US"
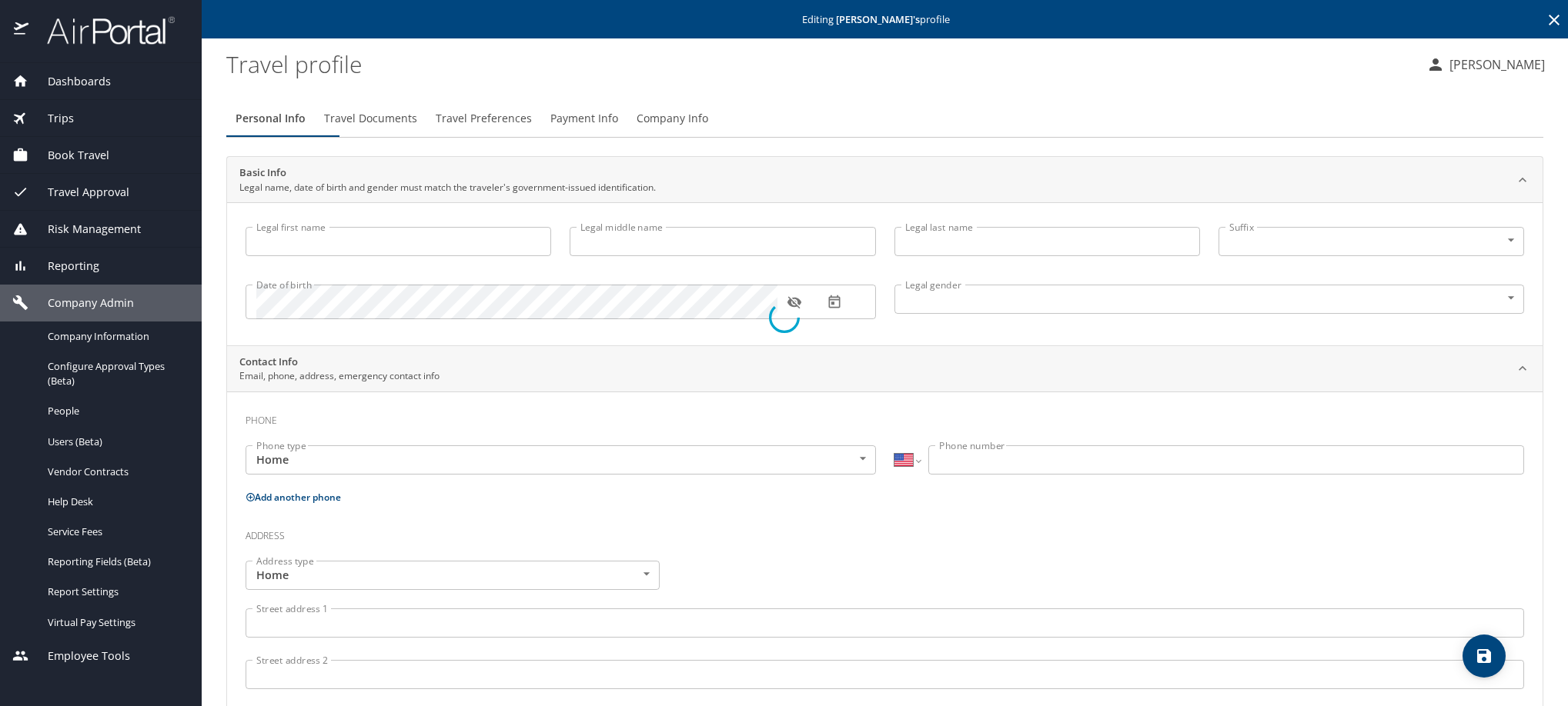
type input "[PERSON_NAME]"
type input "[DEMOGRAPHIC_DATA]"
type input "[PERSON_NAME]"
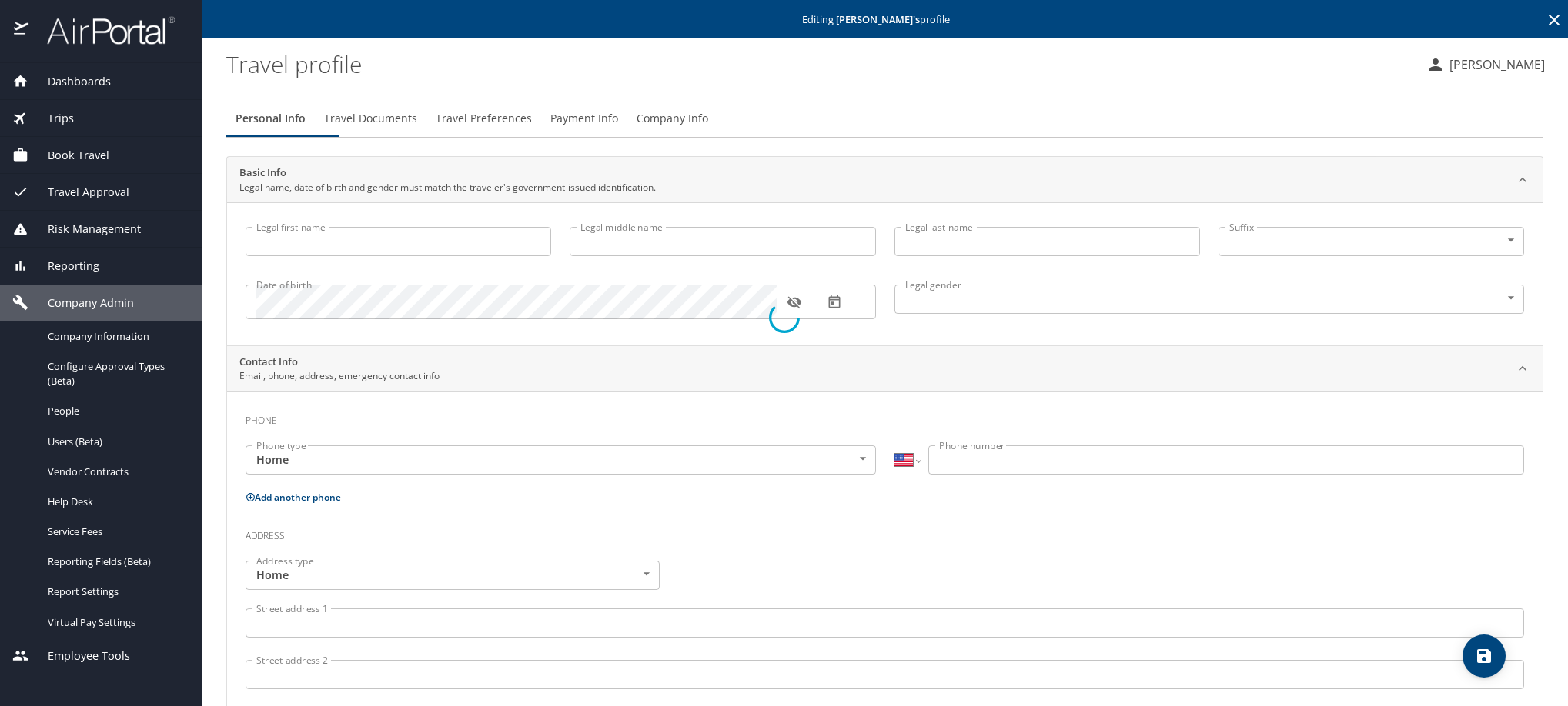
type input "[PERSON_NAME]"
select select "MX"
type input "[PHONE_NUMBER]"
type input "[EMAIL_ADDRESS][DOMAIN_NAME]"
select select "MX"
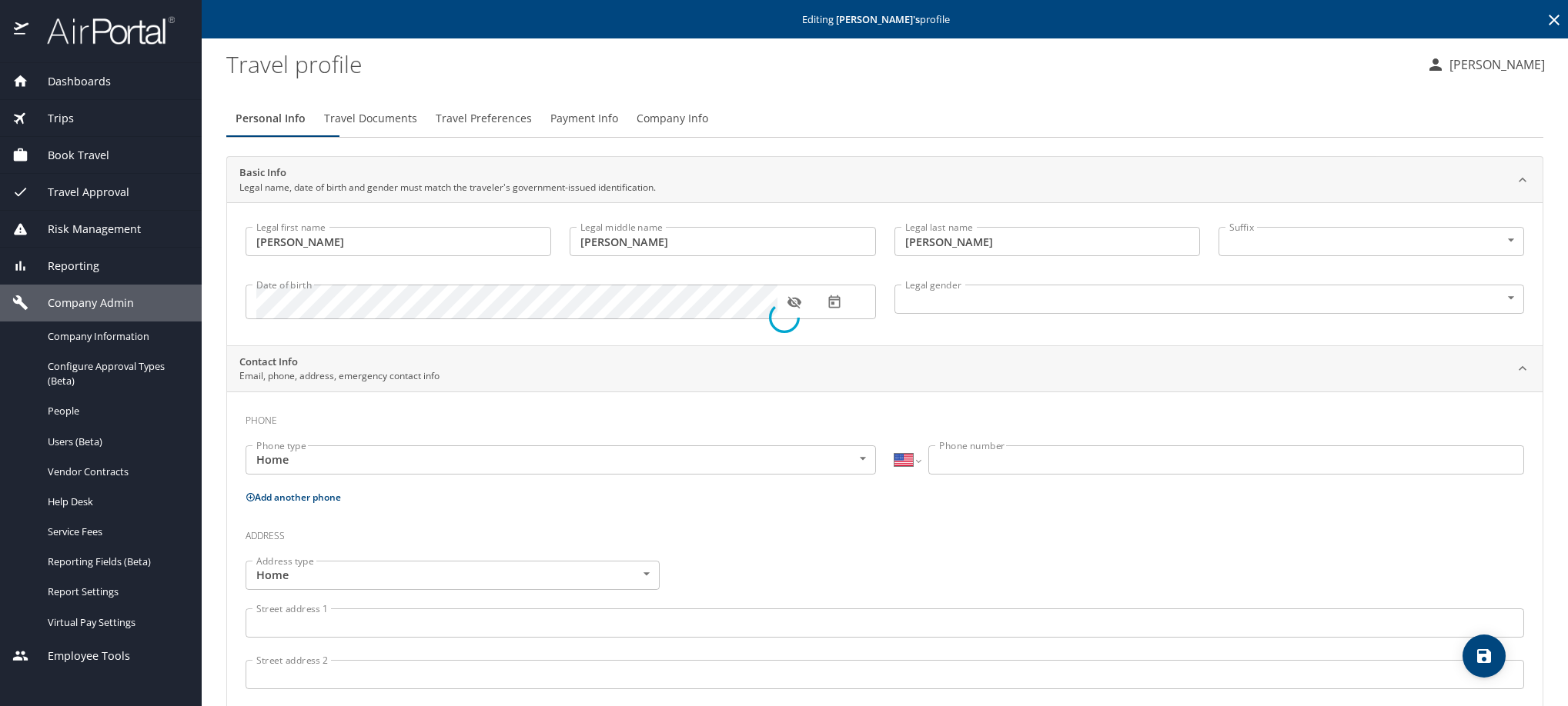
select select "MX"
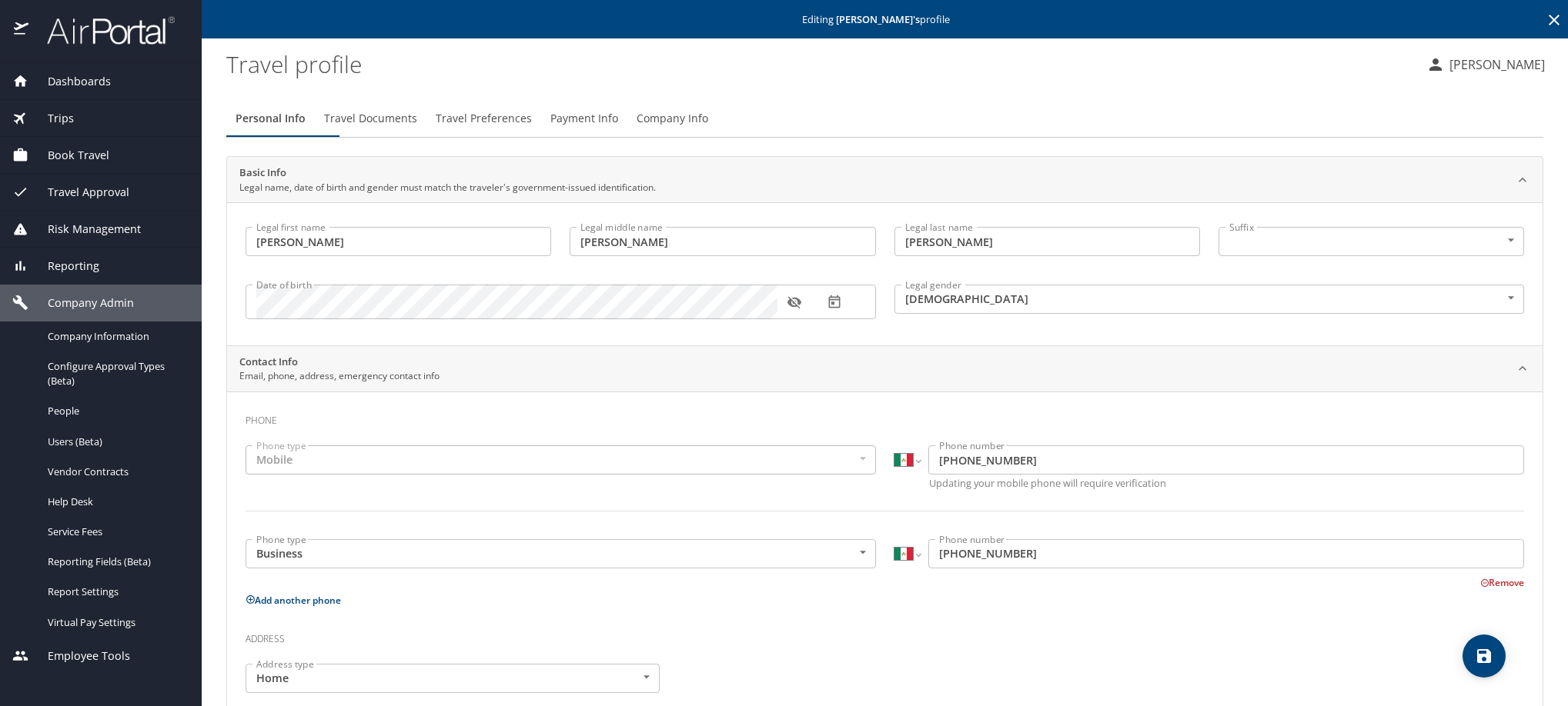
click at [532, 129] on span "Travel Preferences" at bounding box center [483, 119] width 96 height 19
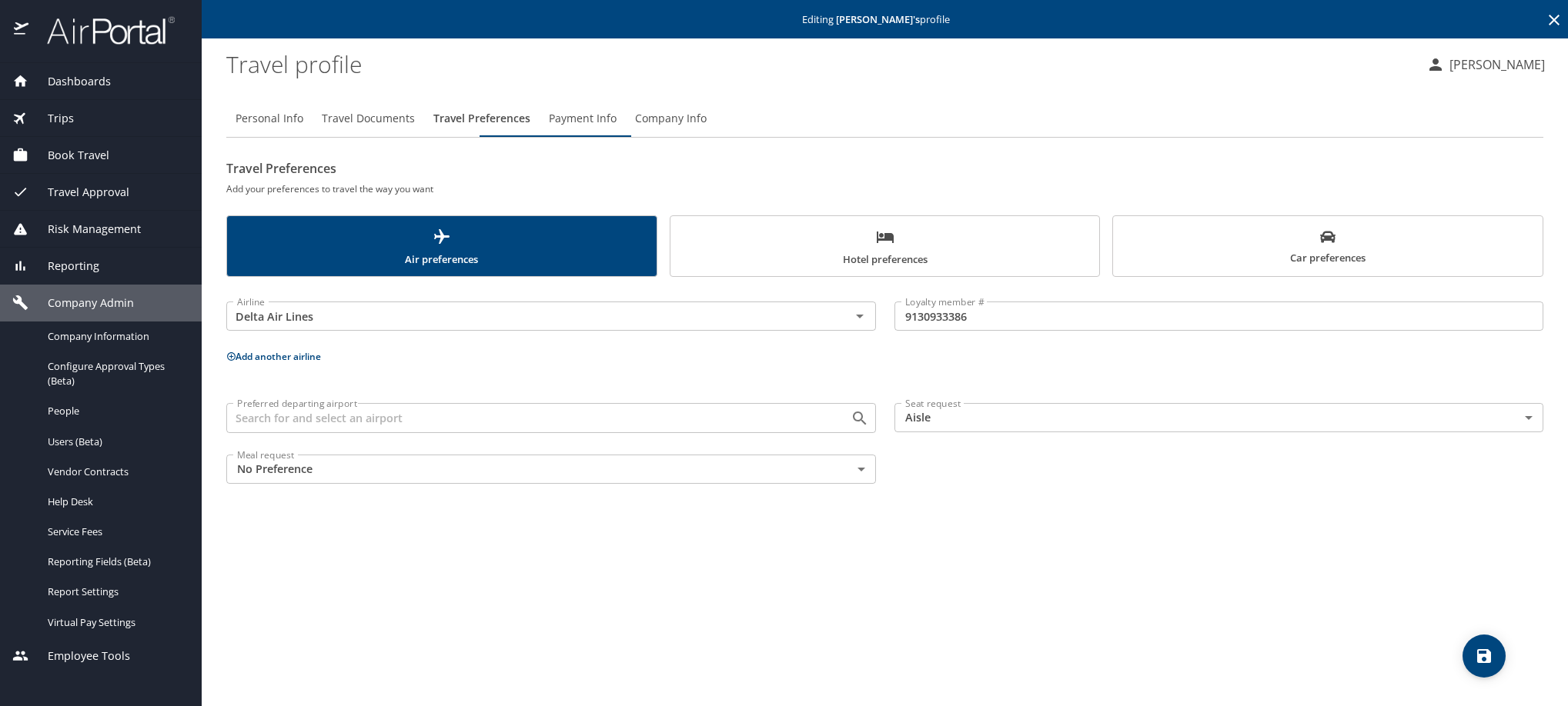
click at [616, 129] on span "Payment Info" at bounding box center [582, 119] width 68 height 19
